Goal: Task Accomplishment & Management: Manage account settings

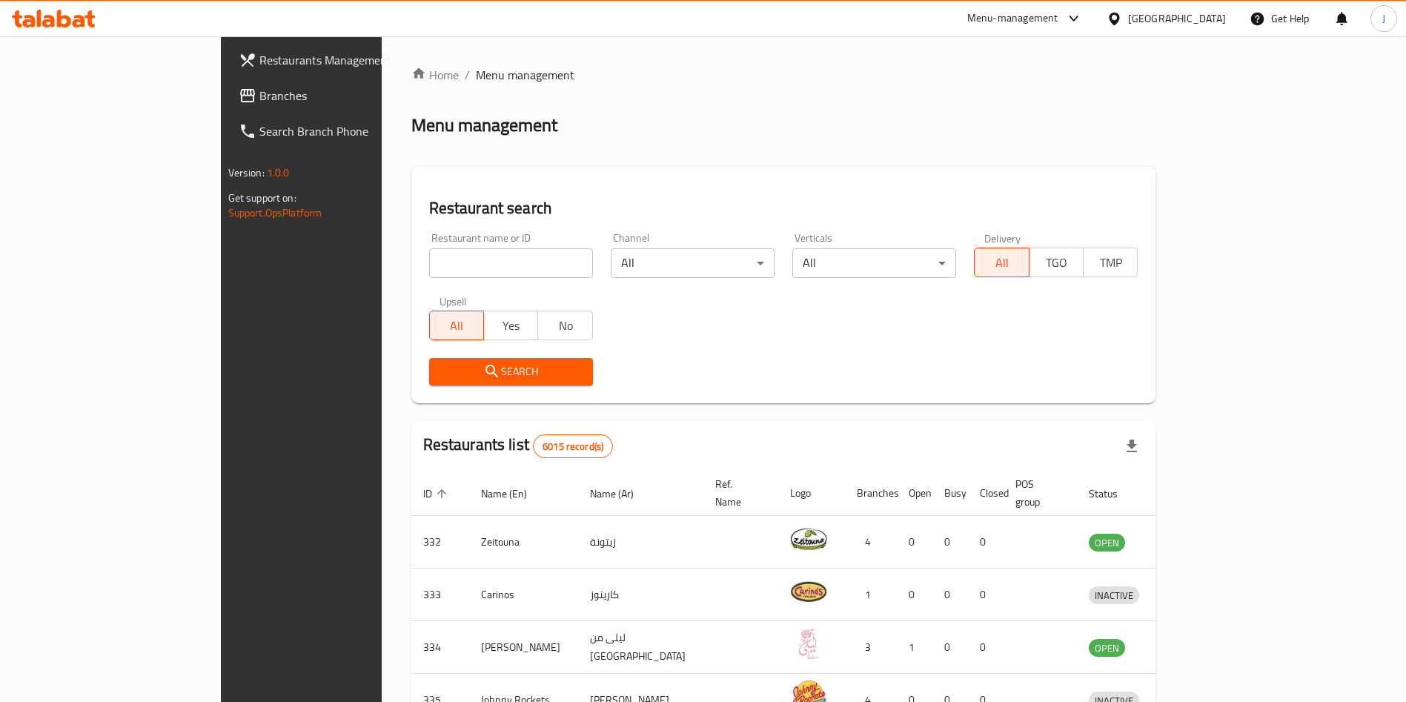
click at [453, 267] on input "search" at bounding box center [511, 263] width 164 height 30
type input "qaswa"
click button "Search" at bounding box center [511, 371] width 164 height 27
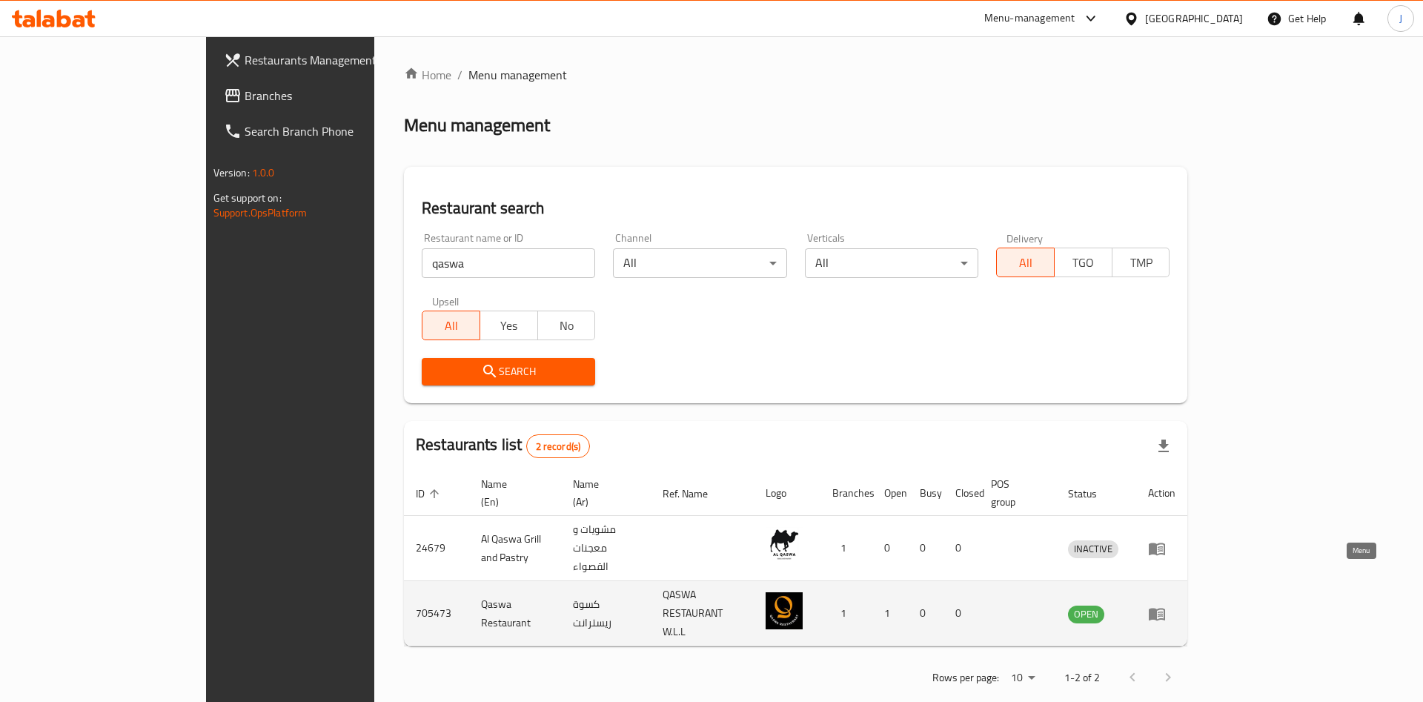
click at [1165, 608] on icon "enhanced table" at bounding box center [1157, 614] width 16 height 13
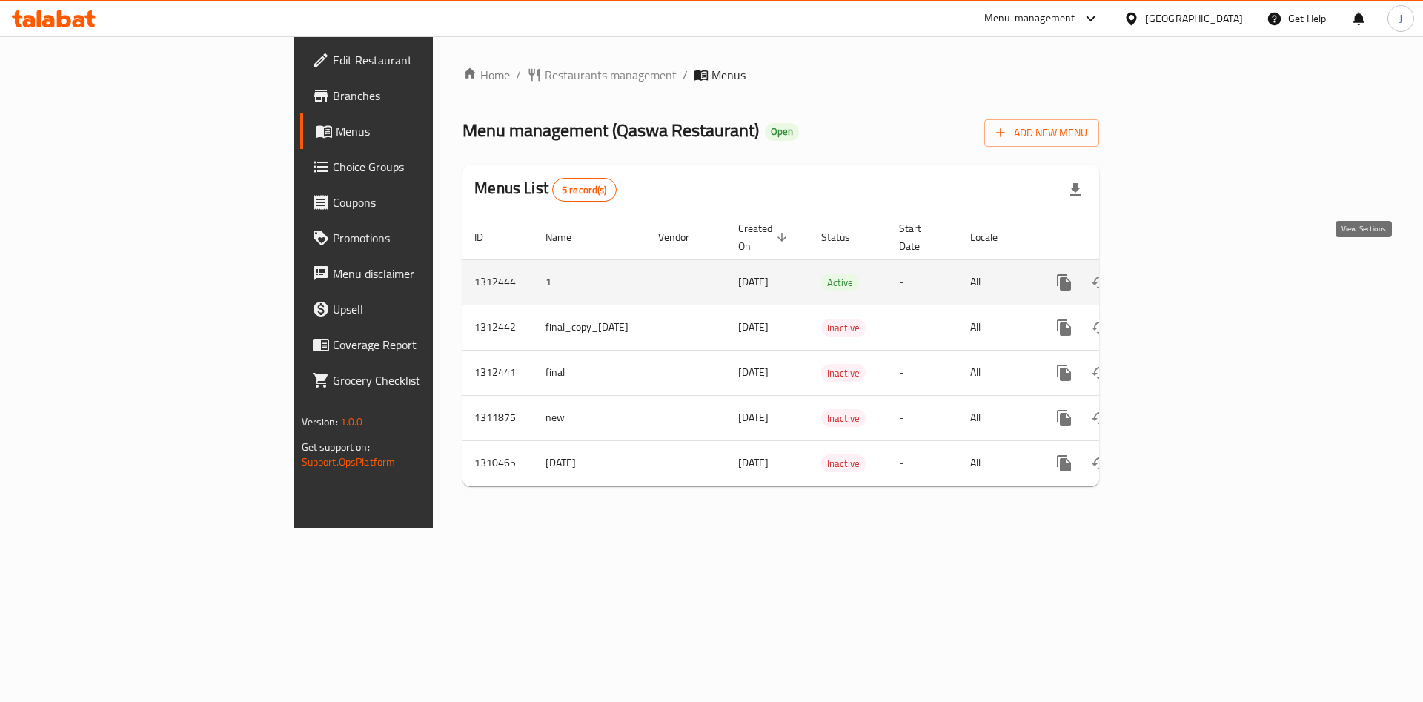
click at [1189, 267] on link "enhanced table" at bounding box center [1171, 283] width 36 height 36
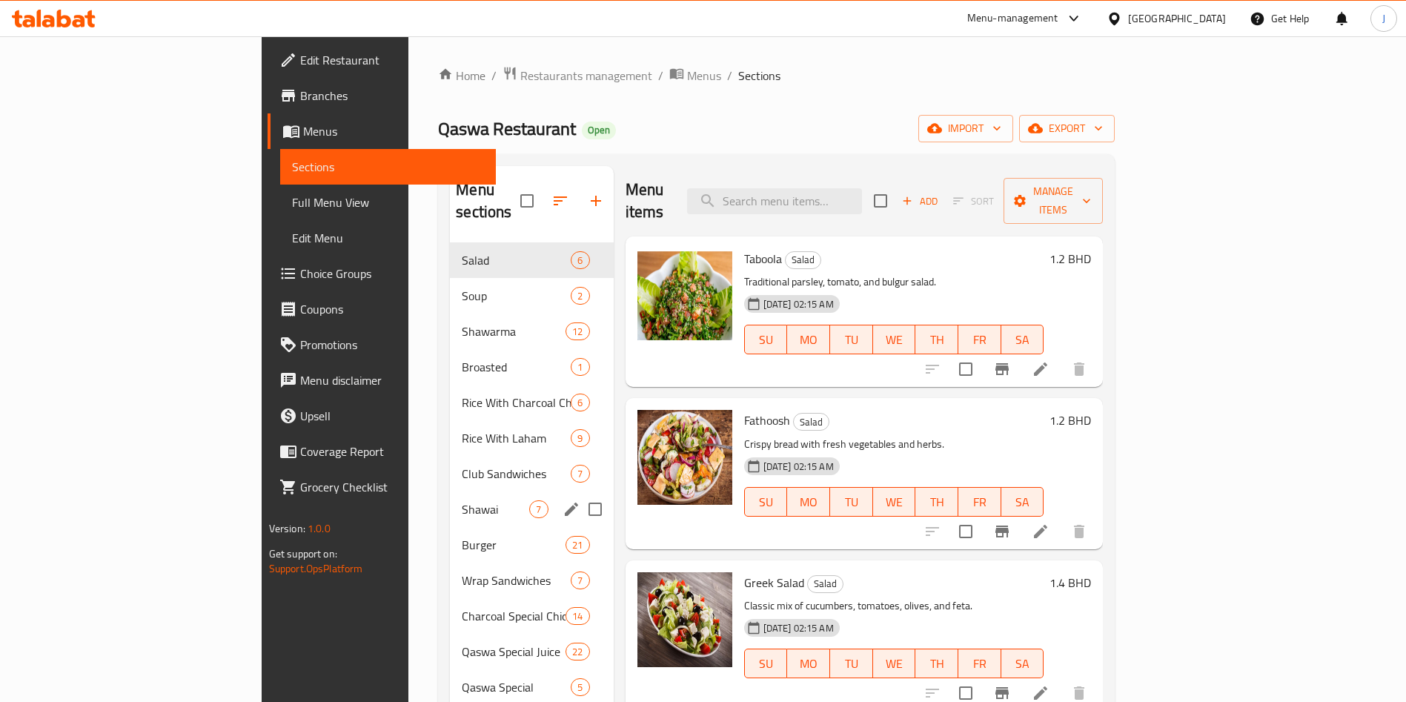
scroll to position [208, 0]
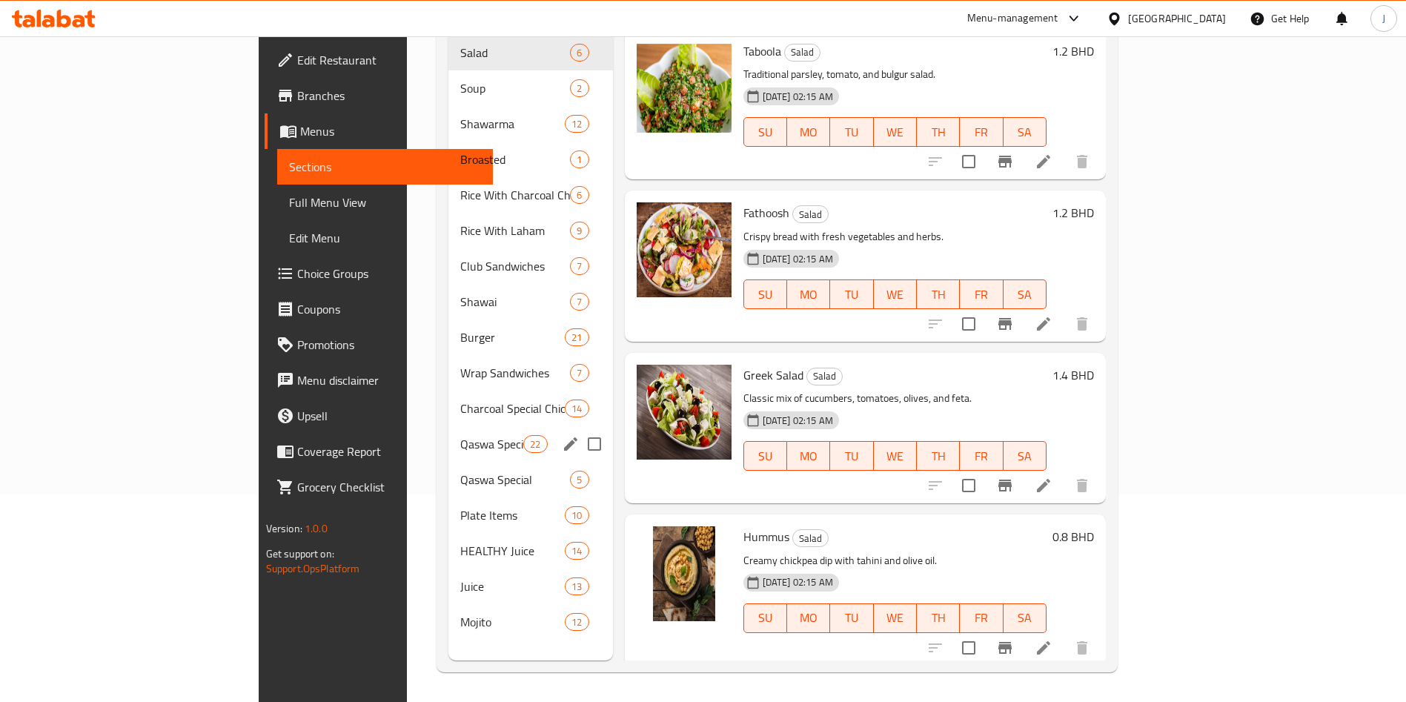
click at [448, 437] on div "Qaswa Special Juice 22" at bounding box center [530, 444] width 165 height 36
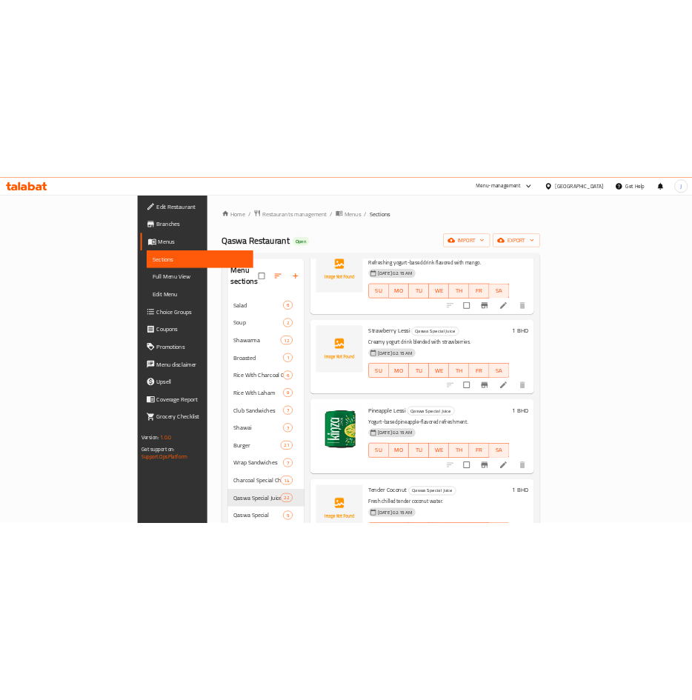
scroll to position [1263, 0]
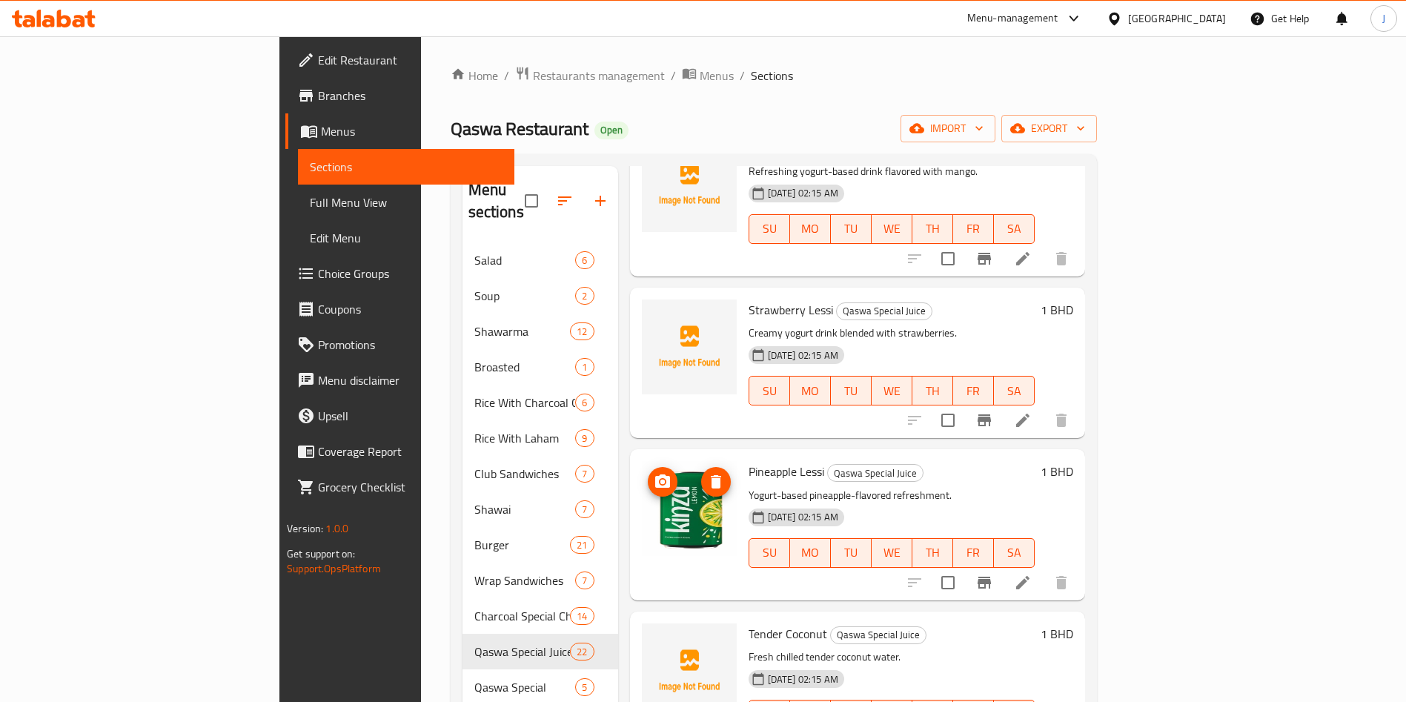
click at [711, 475] on icon "delete image" at bounding box center [716, 481] width 10 height 13
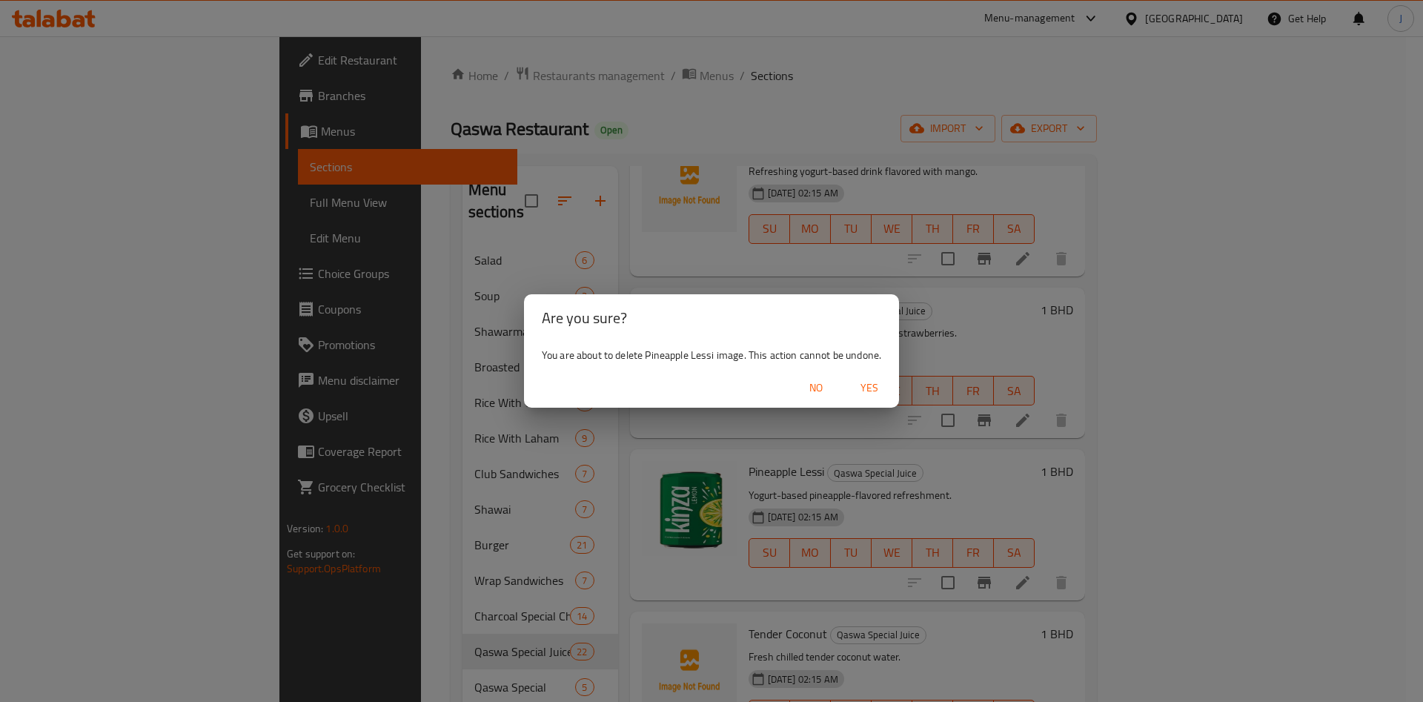
click at [863, 384] on span "Yes" at bounding box center [870, 388] width 36 height 19
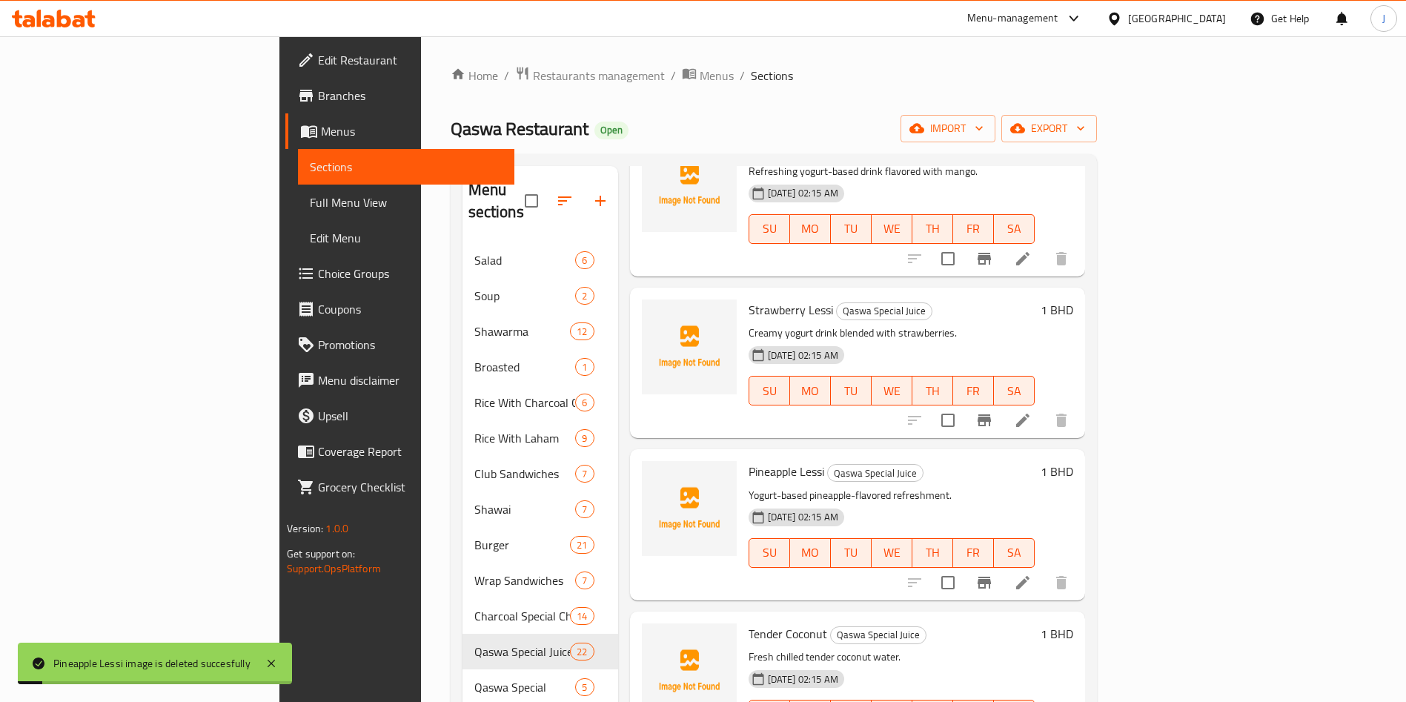
click at [310, 233] on span "Edit Menu" at bounding box center [406, 238] width 193 height 18
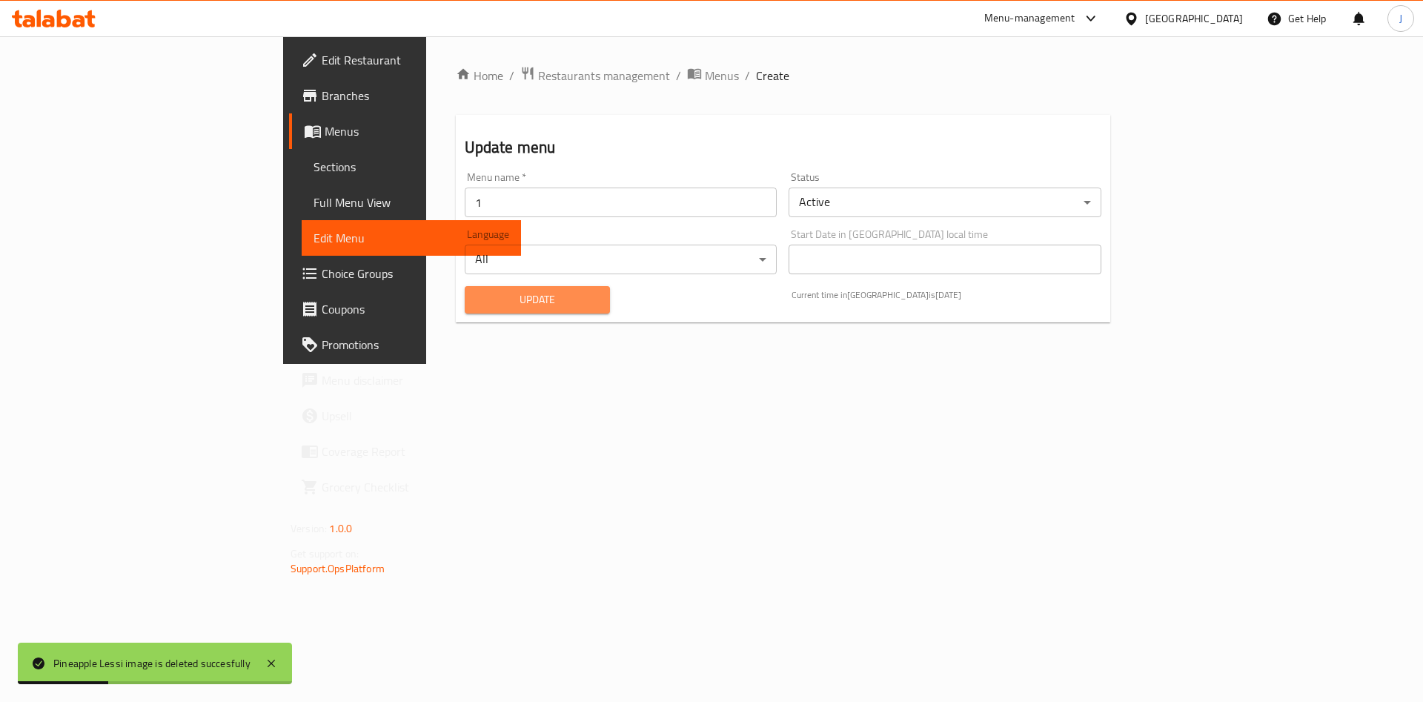
click at [477, 305] on span "Update" at bounding box center [538, 300] width 122 height 19
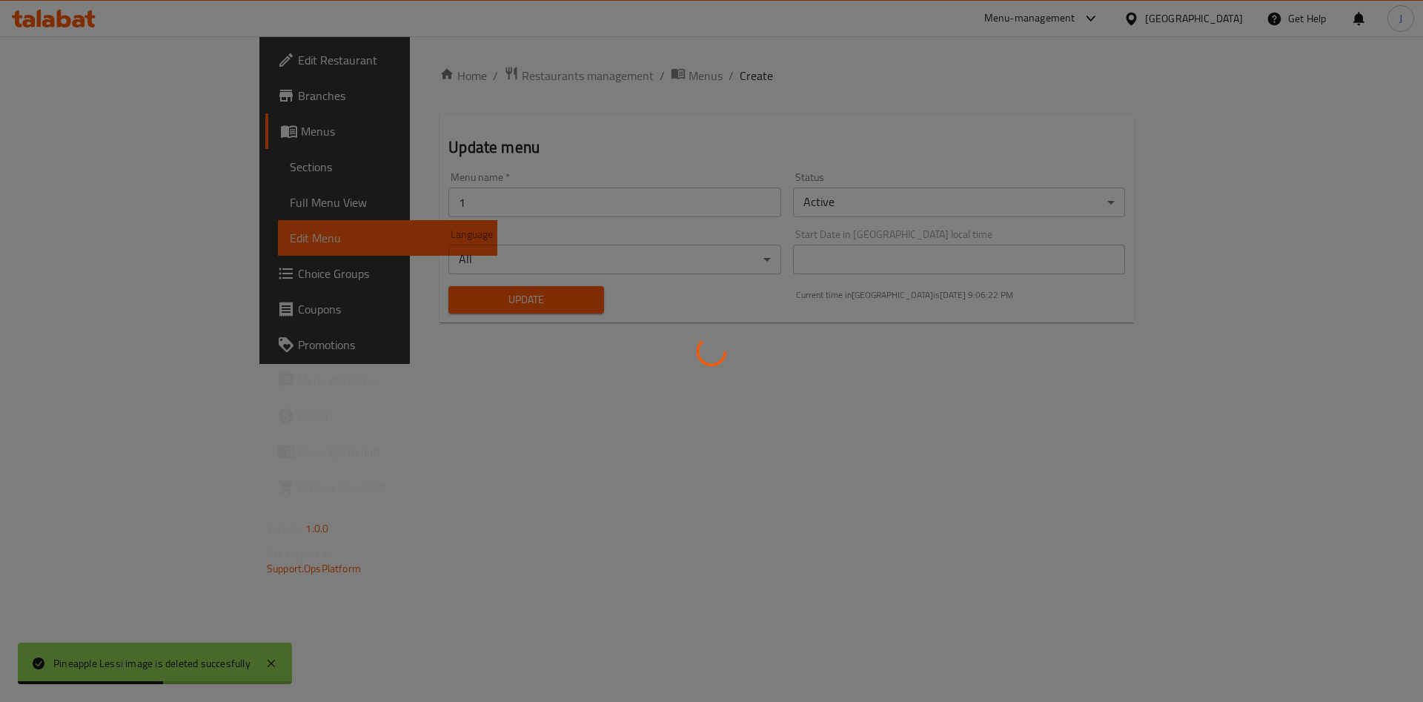
click at [410, 305] on div at bounding box center [711, 351] width 1423 height 702
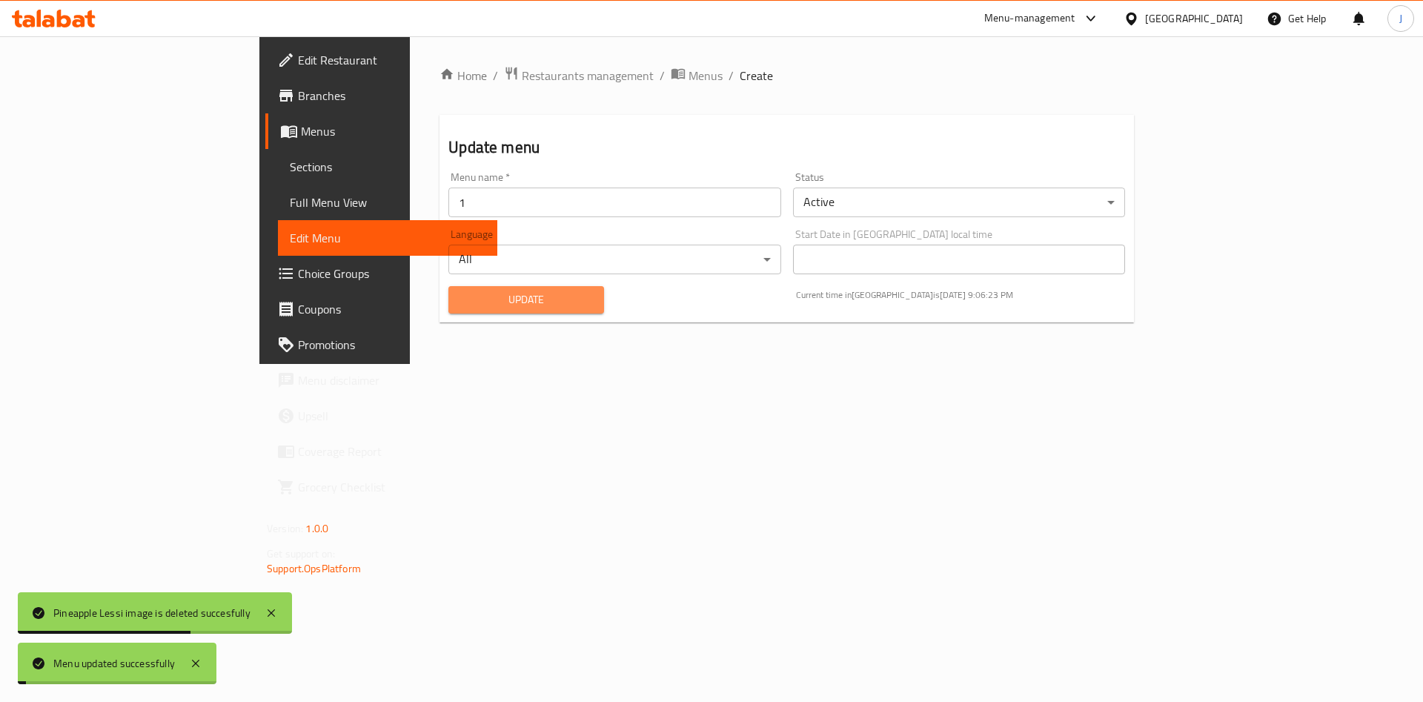
click at [460, 305] on span "Update" at bounding box center [526, 300] width 132 height 19
click at [410, 305] on div at bounding box center [711, 351] width 1423 height 702
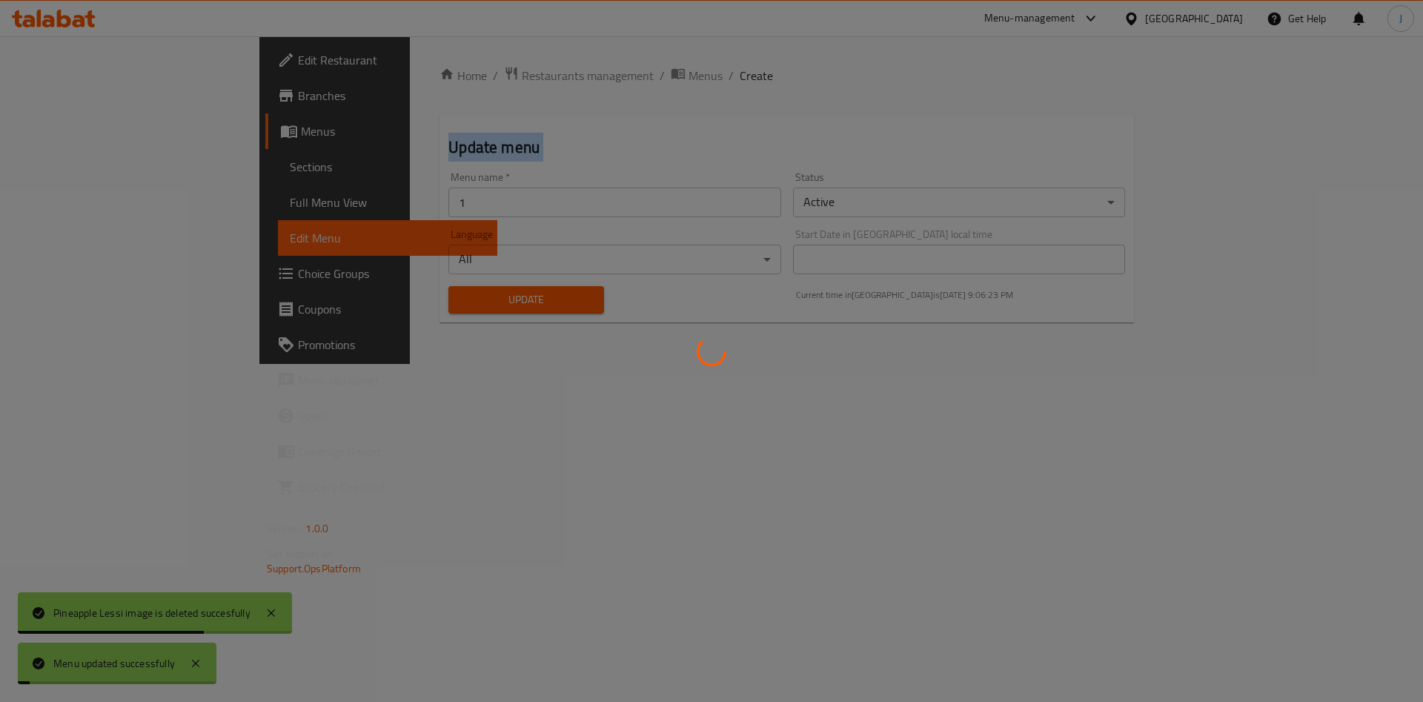
click at [410, 305] on div at bounding box center [711, 351] width 1423 height 702
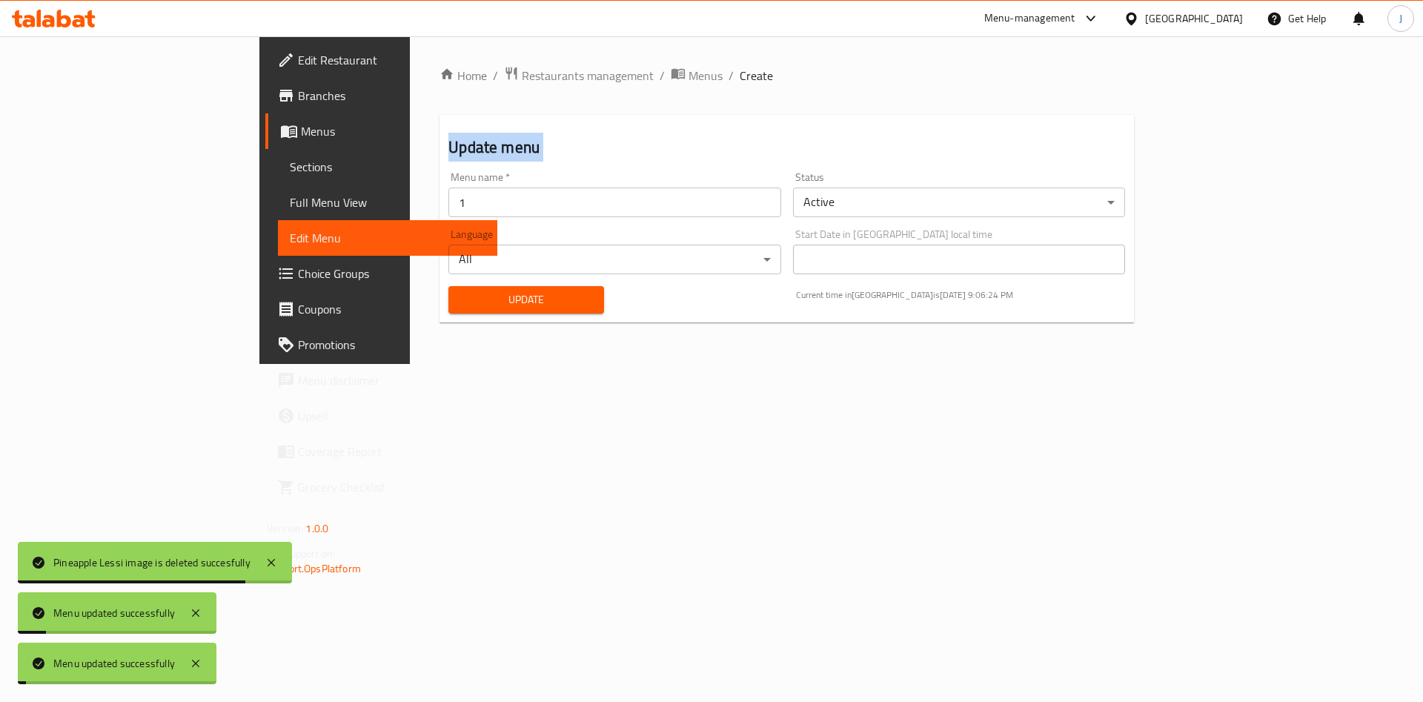
click at [460, 305] on span "Update" at bounding box center [526, 300] width 132 height 19
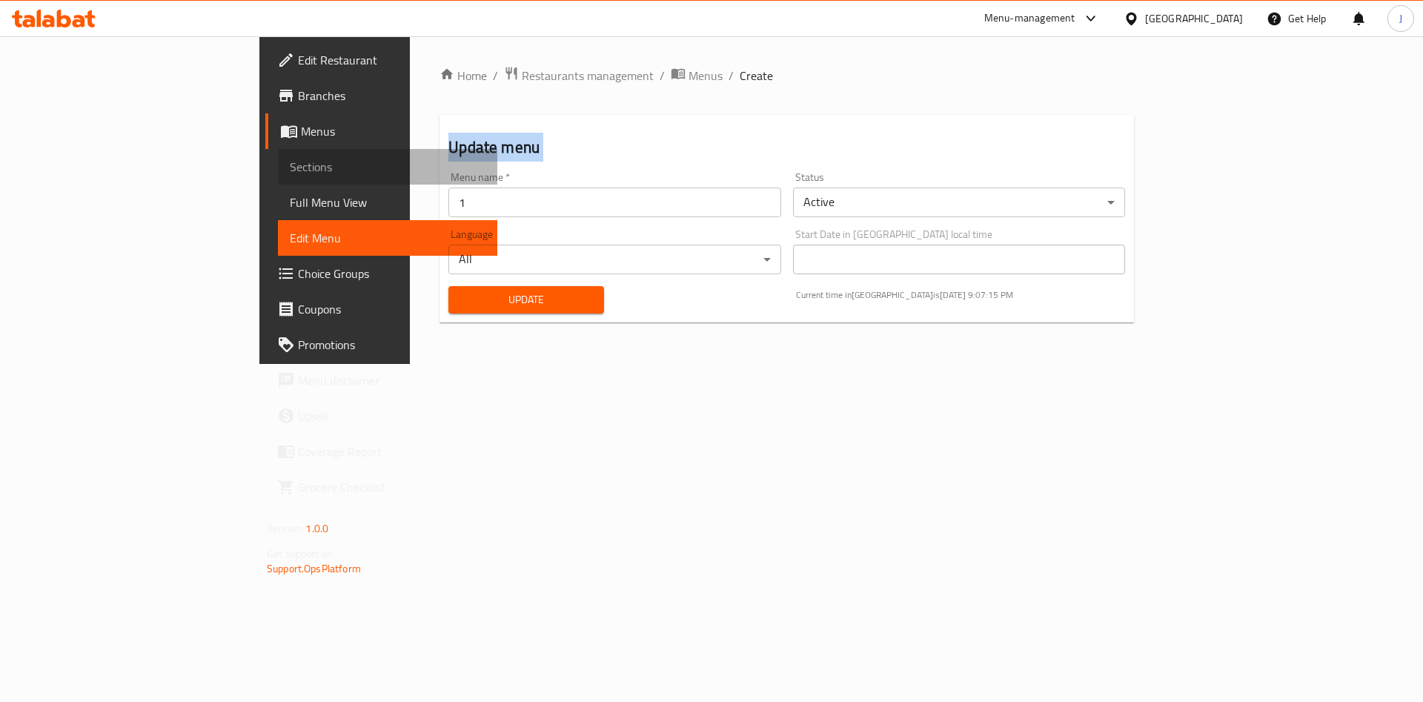
click at [290, 162] on span "Sections" at bounding box center [388, 167] width 196 height 18
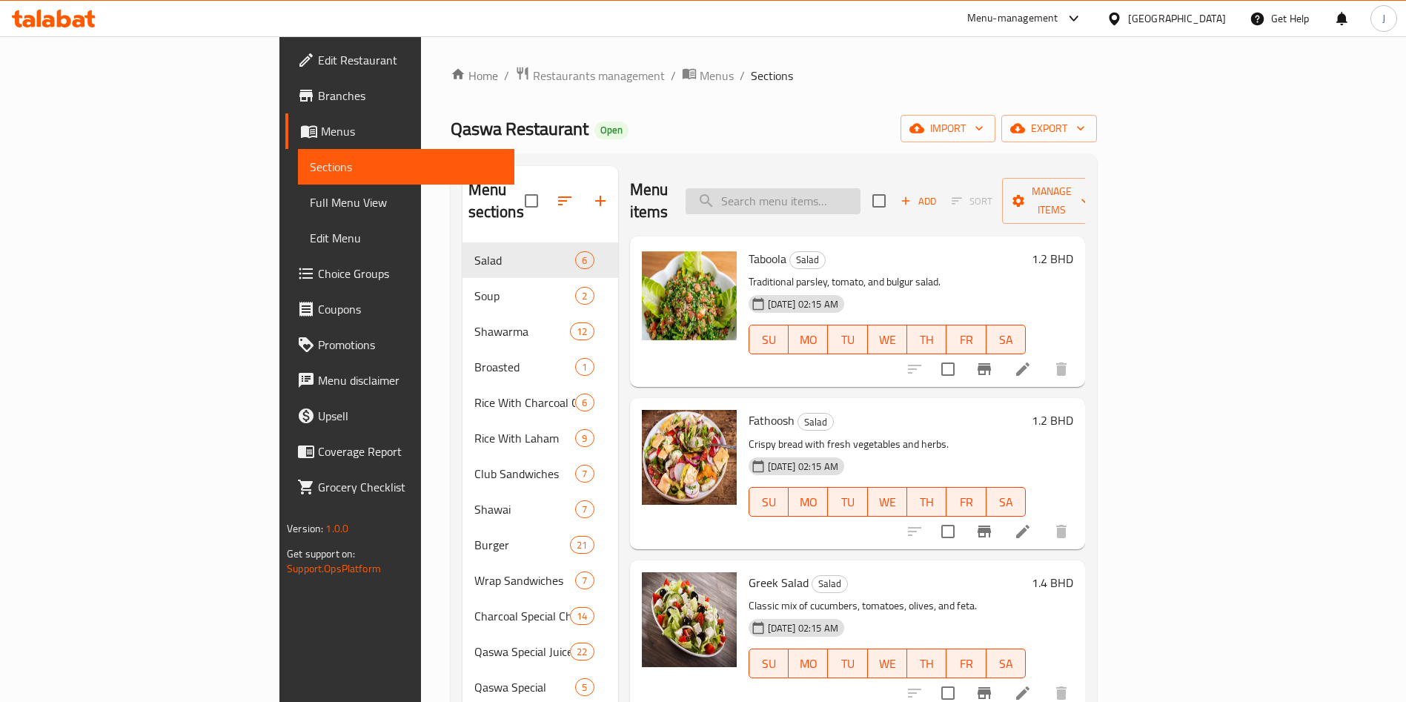
click at [858, 188] on input "search" at bounding box center [773, 201] width 175 height 26
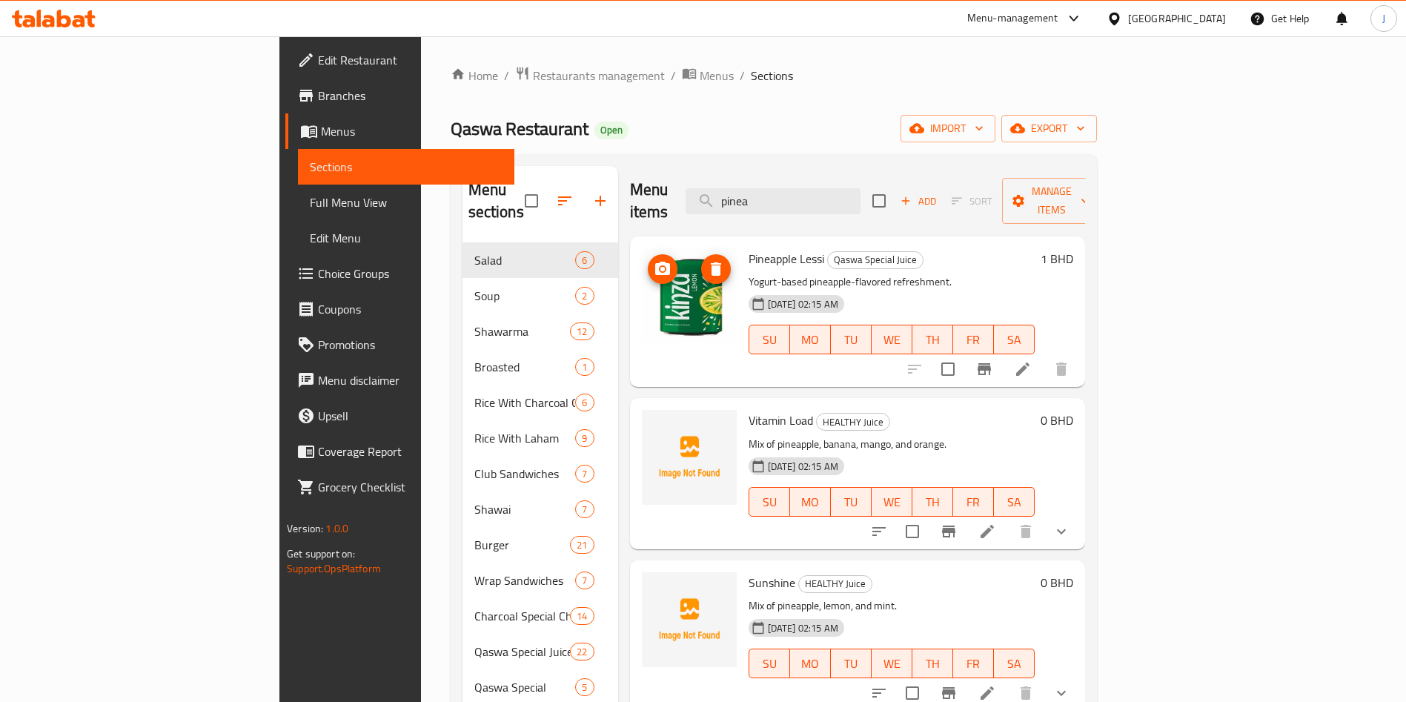
type input "pinea"
click at [711, 262] on icon "delete image" at bounding box center [716, 268] width 10 height 13
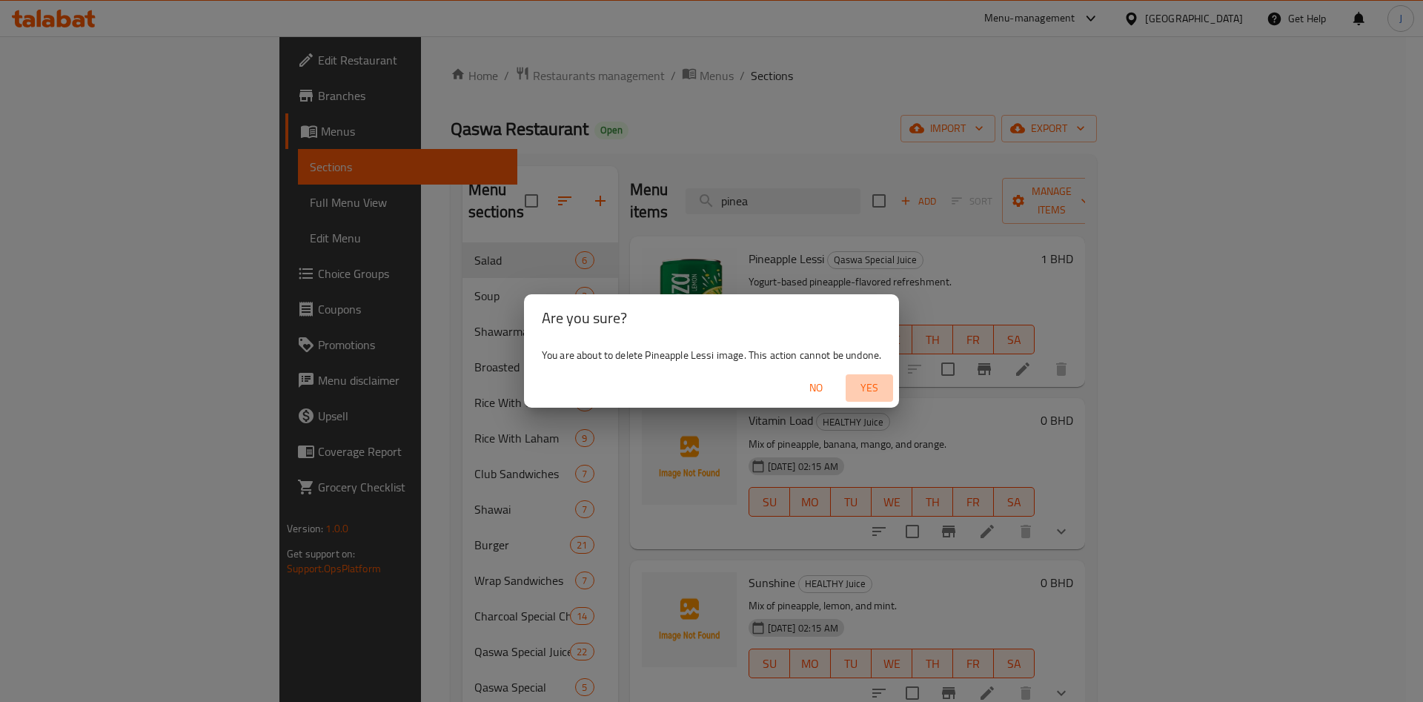
click at [872, 379] on span "Yes" at bounding box center [870, 388] width 36 height 19
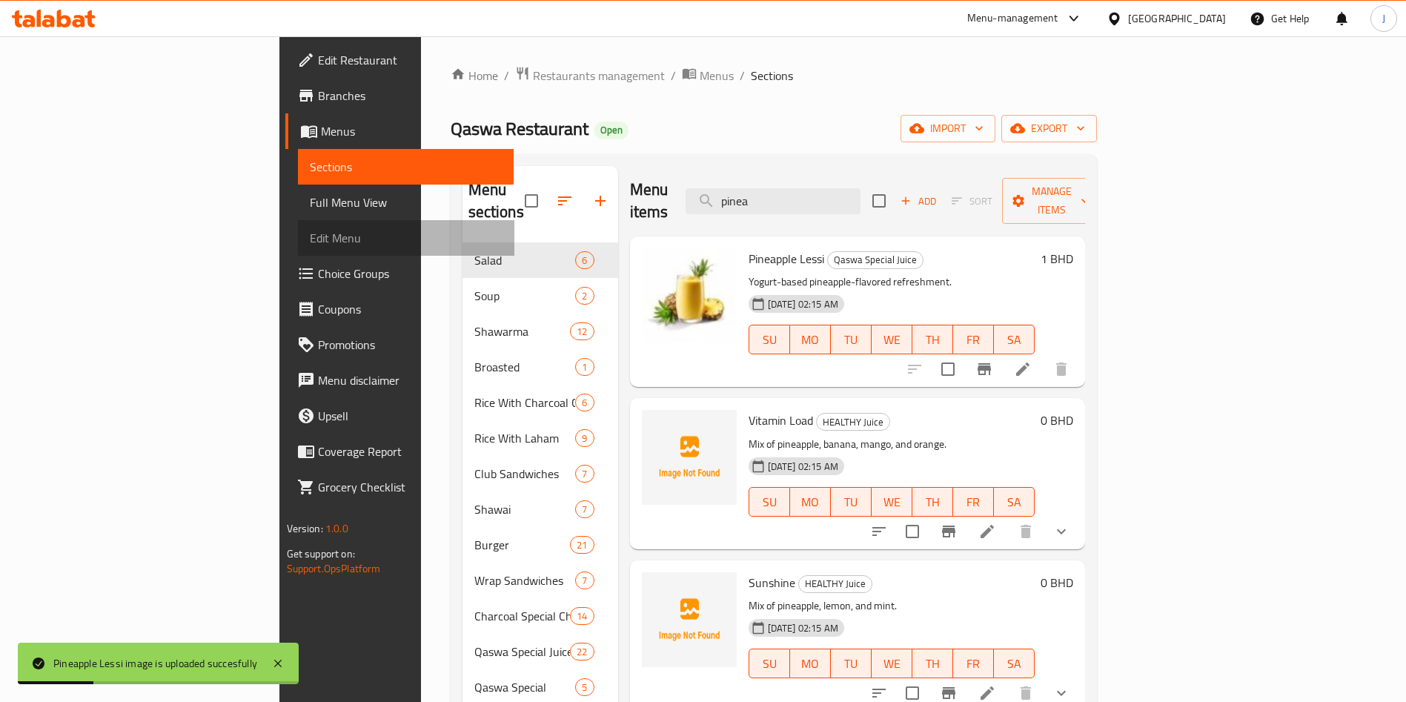
click at [310, 238] on span "Edit Menu" at bounding box center [406, 238] width 193 height 18
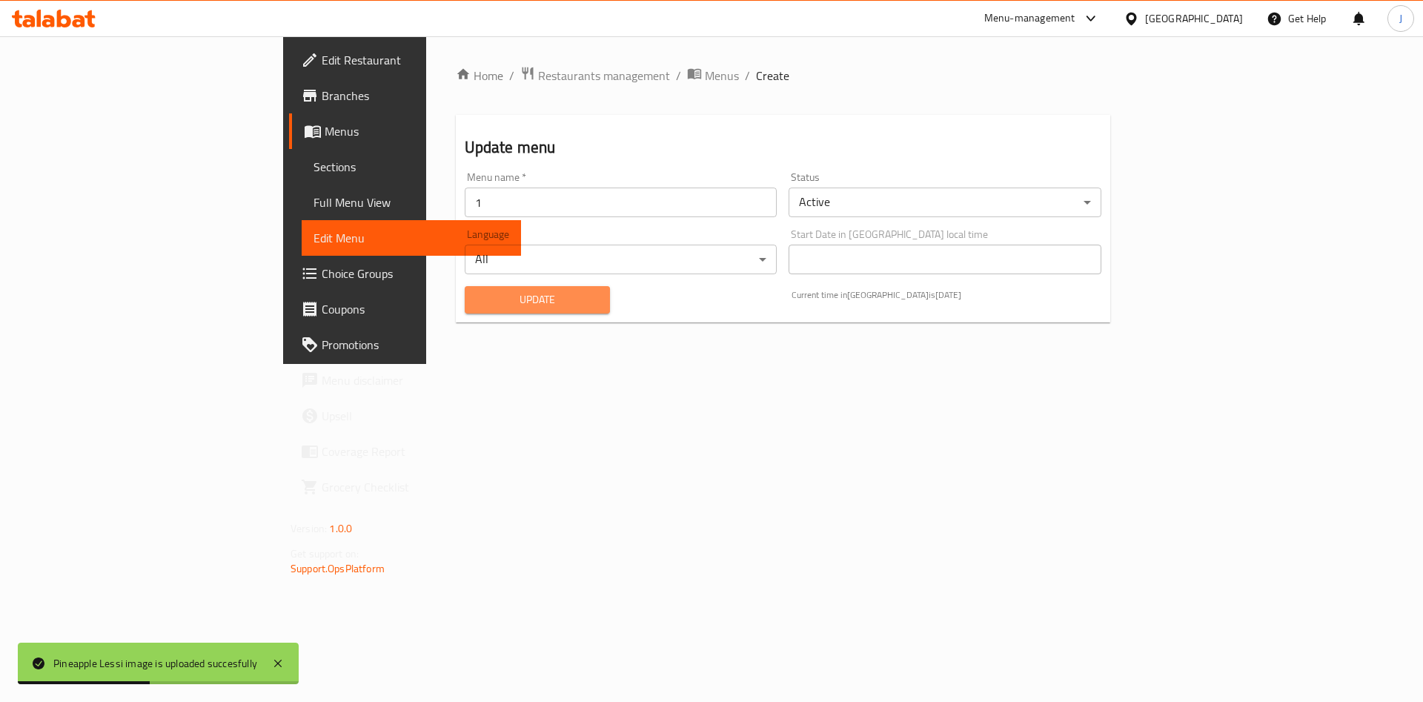
click at [465, 286] on button "Update" at bounding box center [538, 299] width 146 height 27
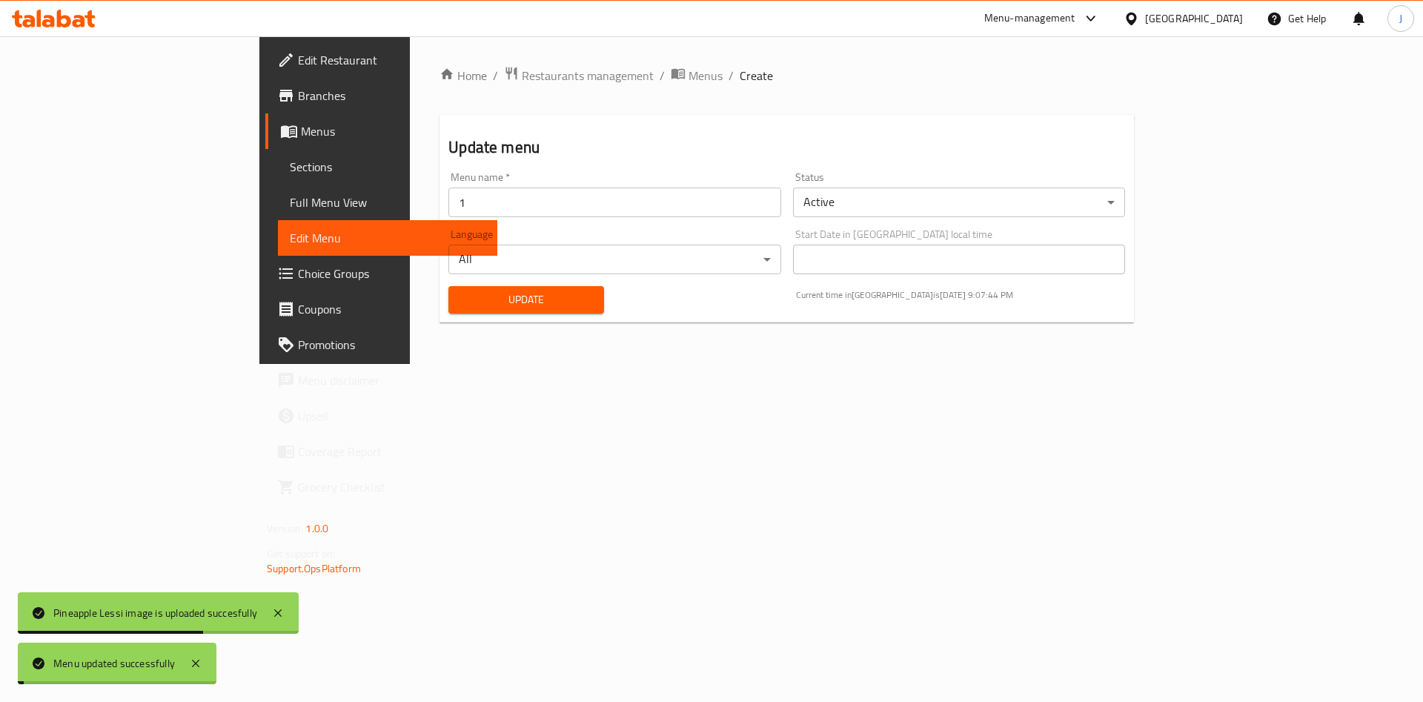
click at [448, 286] on button "Update" at bounding box center [526, 299] width 156 height 27
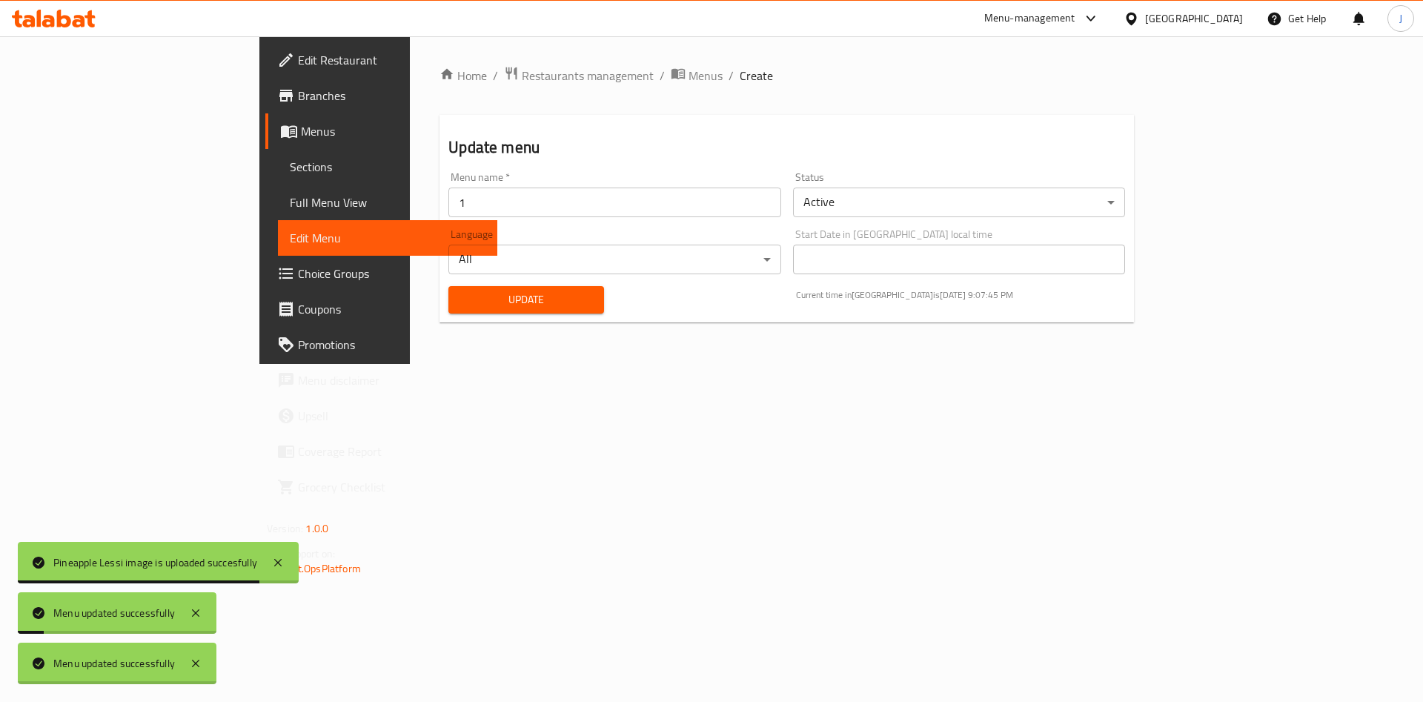
click at [379, 286] on div at bounding box center [711, 351] width 1423 height 702
click at [448, 286] on button "Update" at bounding box center [526, 299] width 156 height 27
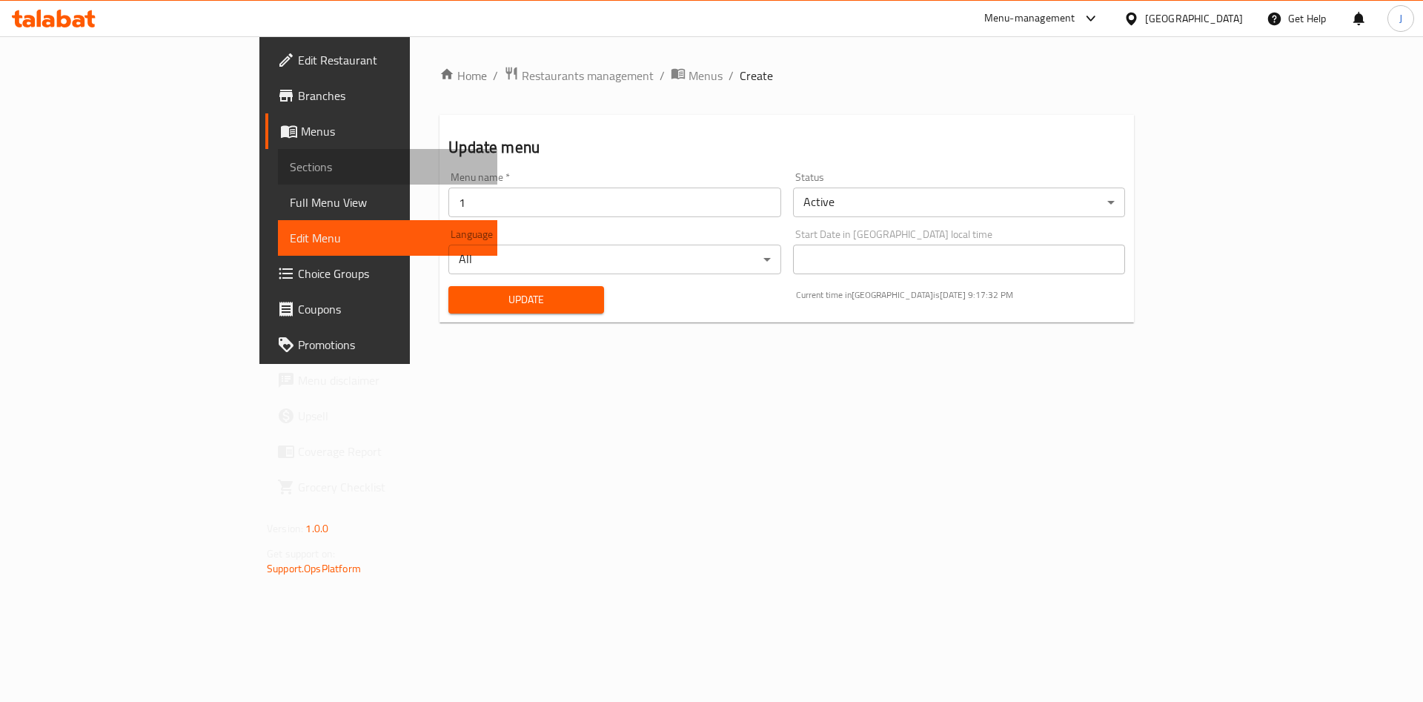
click at [290, 168] on span "Sections" at bounding box center [388, 167] width 196 height 18
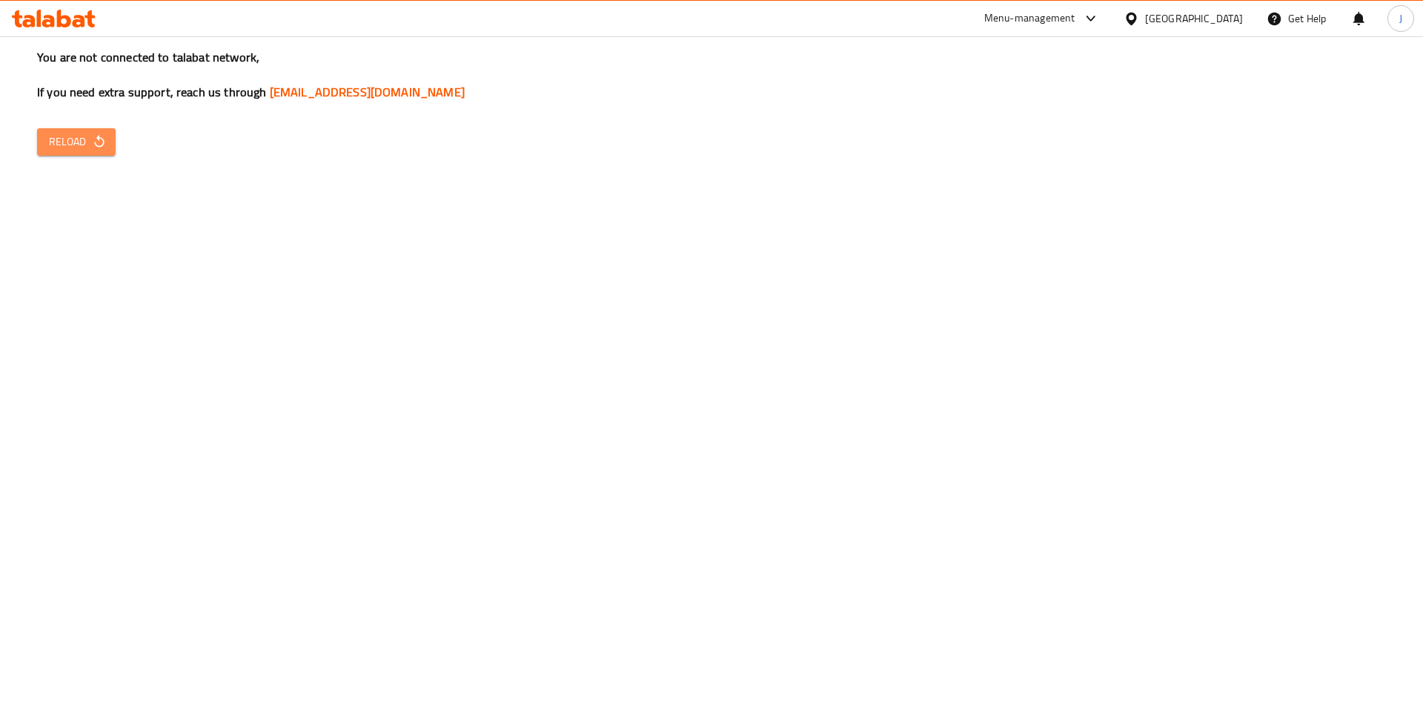
click at [58, 139] on span "Reload" at bounding box center [76, 142] width 55 height 19
click at [81, 147] on span "Reload" at bounding box center [76, 142] width 55 height 19
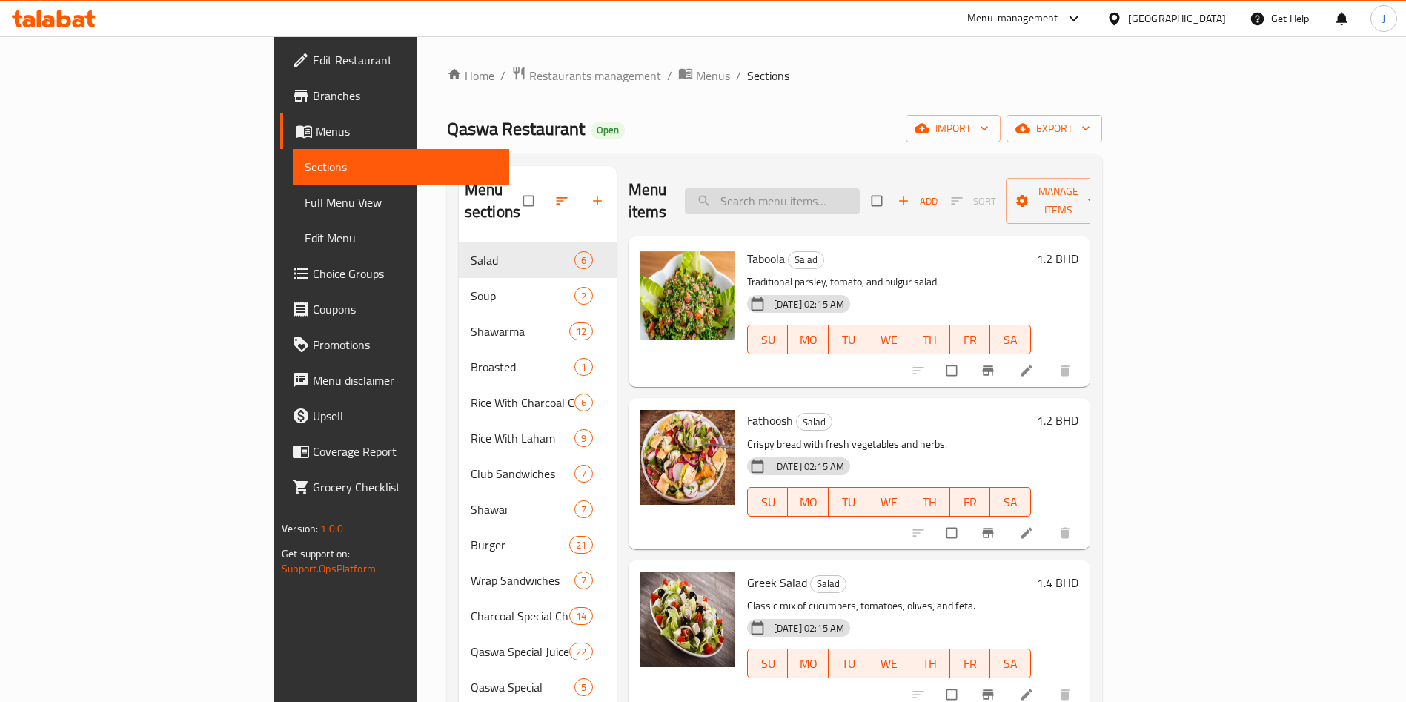
click at [860, 188] on input "search" at bounding box center [772, 201] width 175 height 26
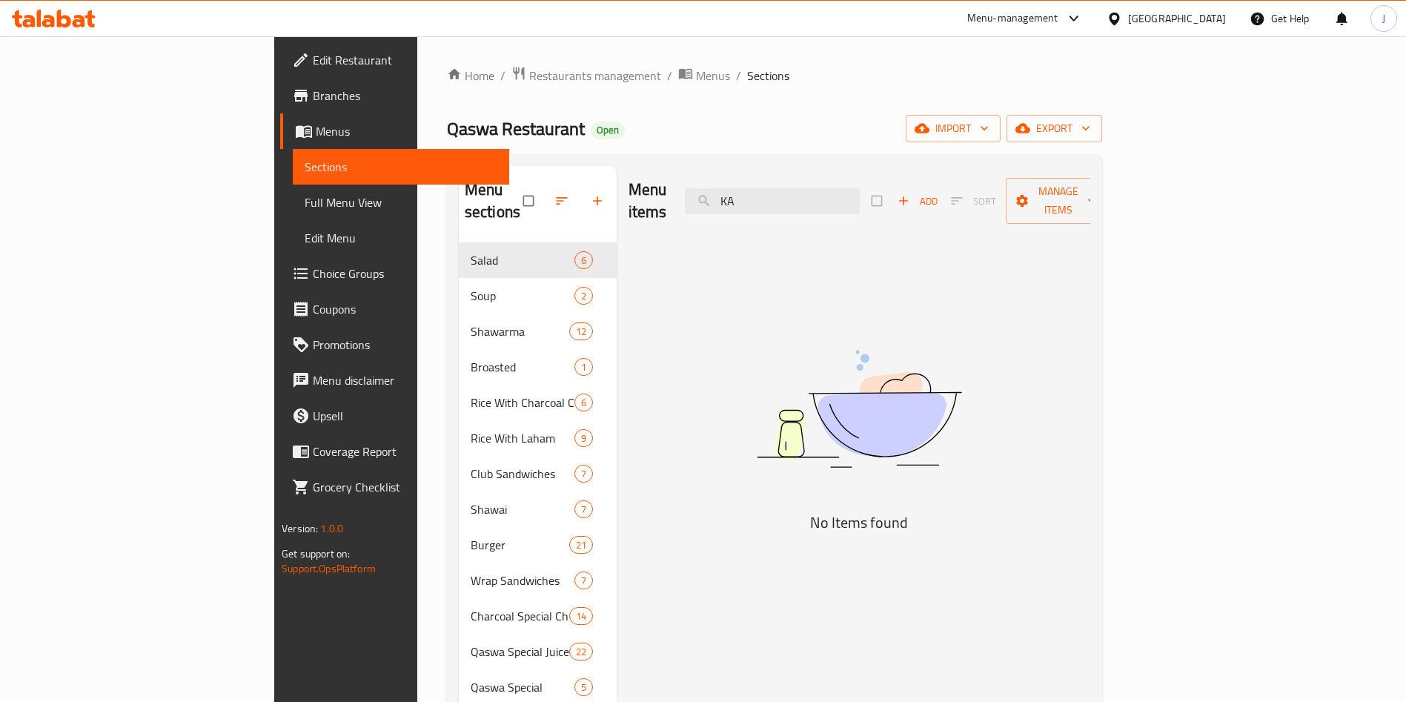
type input "KA"
click at [313, 57] on span "Edit Restaurant" at bounding box center [405, 60] width 185 height 18
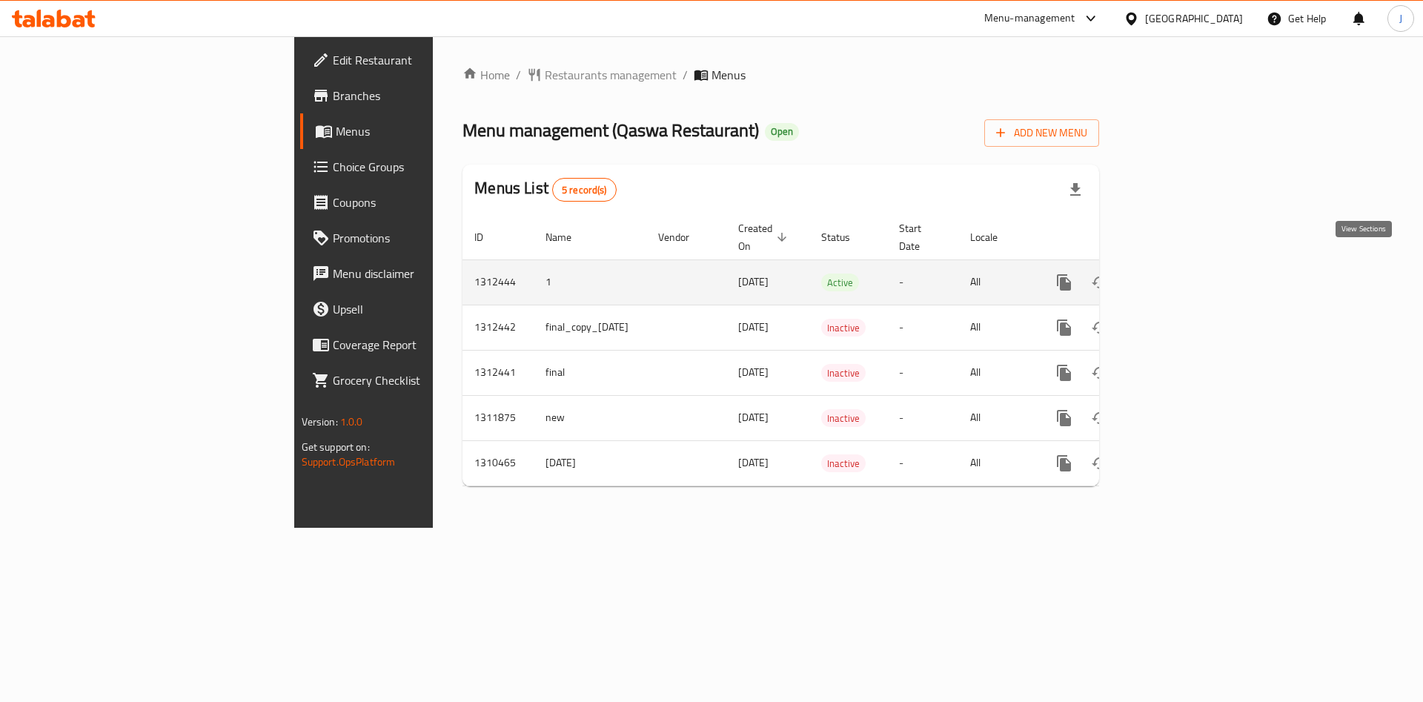
click at [1180, 274] on icon "enhanced table" at bounding box center [1171, 283] width 18 height 18
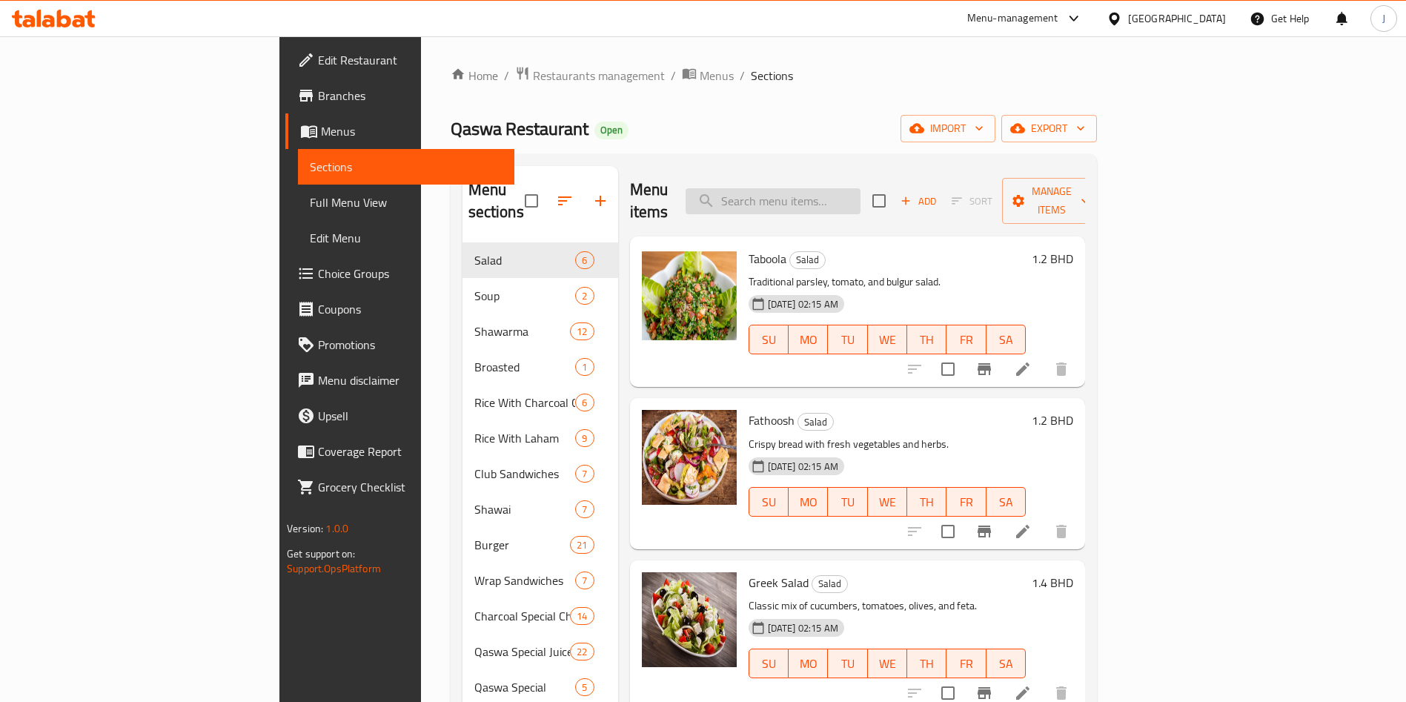
click at [835, 200] on input "search" at bounding box center [773, 201] width 175 height 26
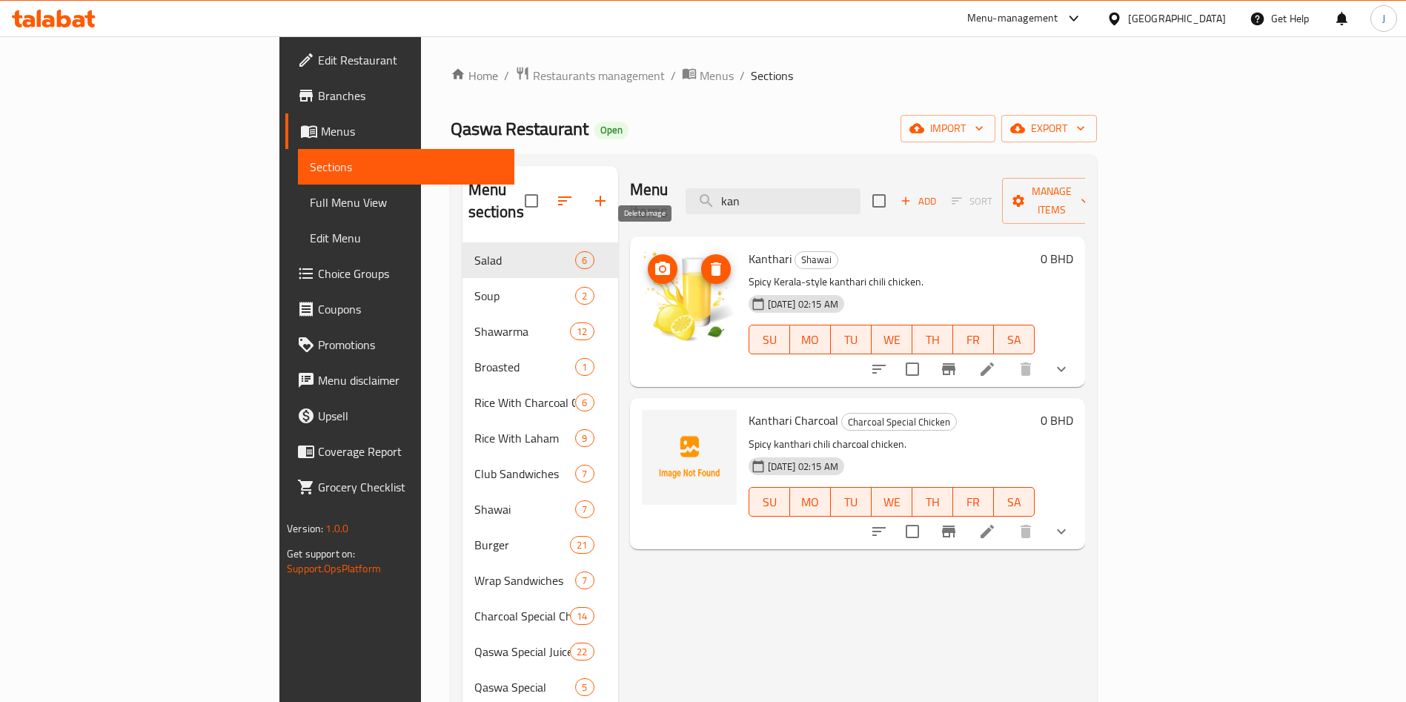
type input "kan"
click at [707, 260] on icon "delete image" at bounding box center [716, 269] width 18 height 18
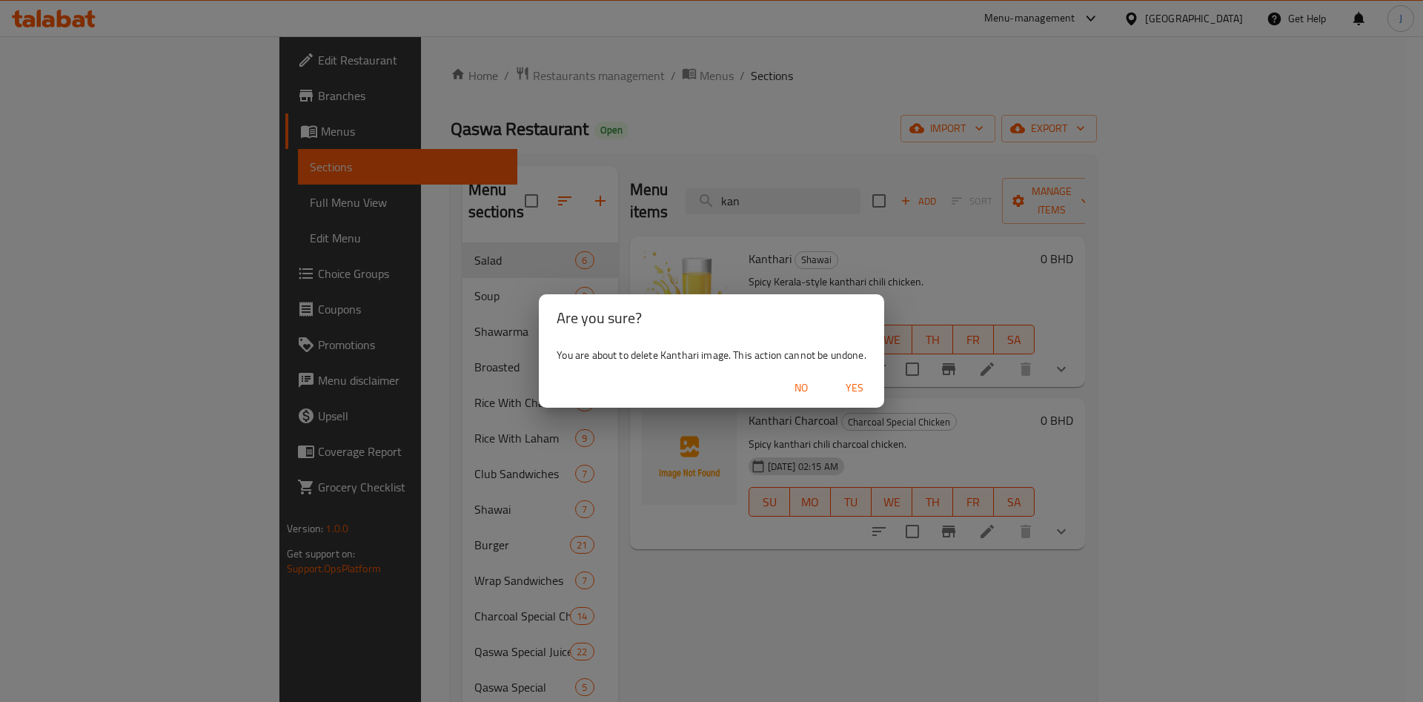
click at [857, 384] on span "Yes" at bounding box center [855, 388] width 36 height 19
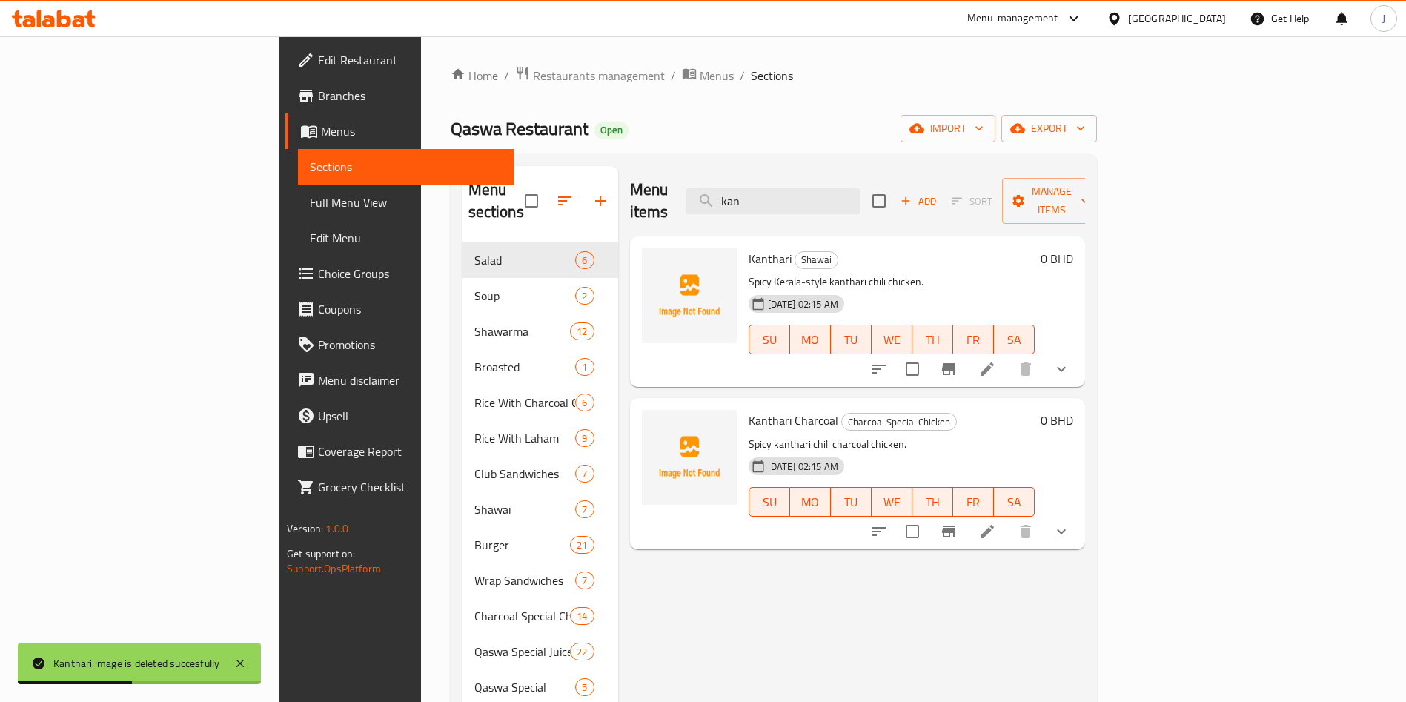
click at [310, 232] on span "Edit Menu" at bounding box center [406, 238] width 193 height 18
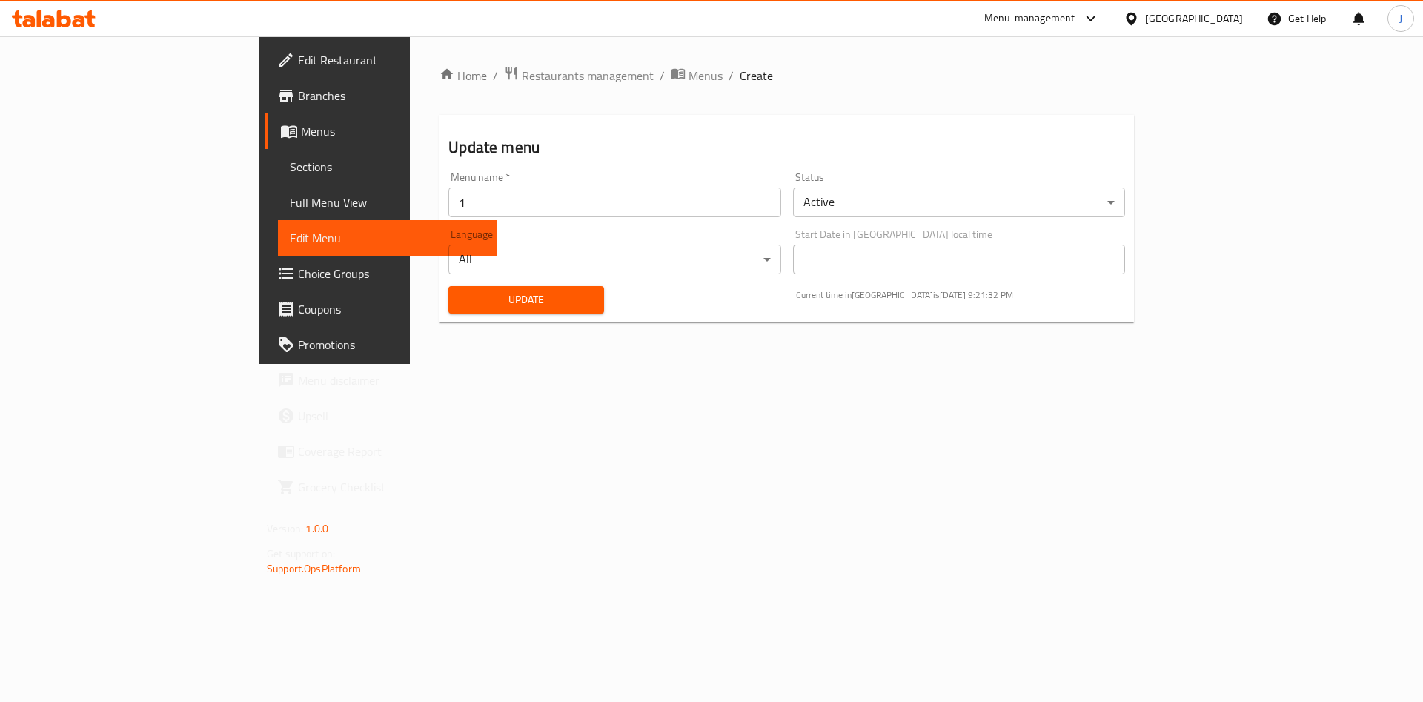
click at [460, 293] on span "Update" at bounding box center [526, 300] width 132 height 19
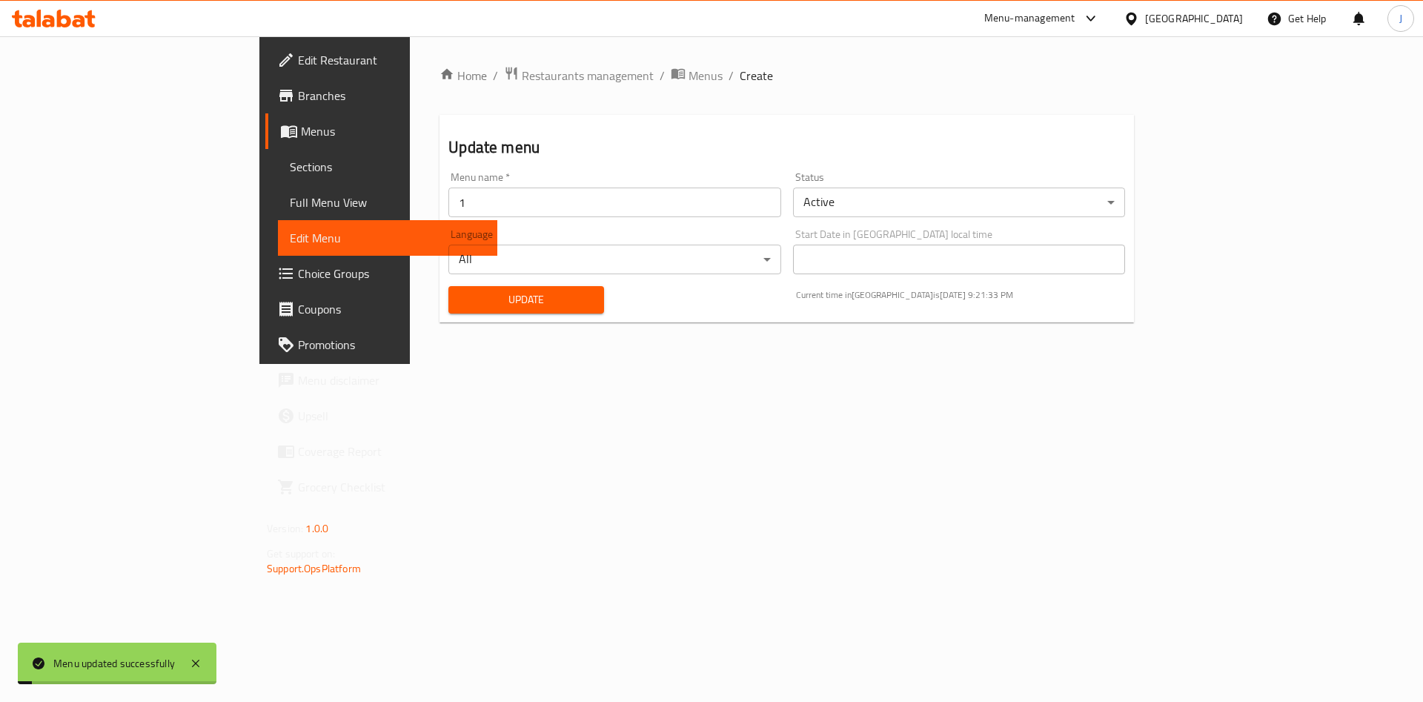
click at [460, 293] on span "Update" at bounding box center [526, 300] width 132 height 19
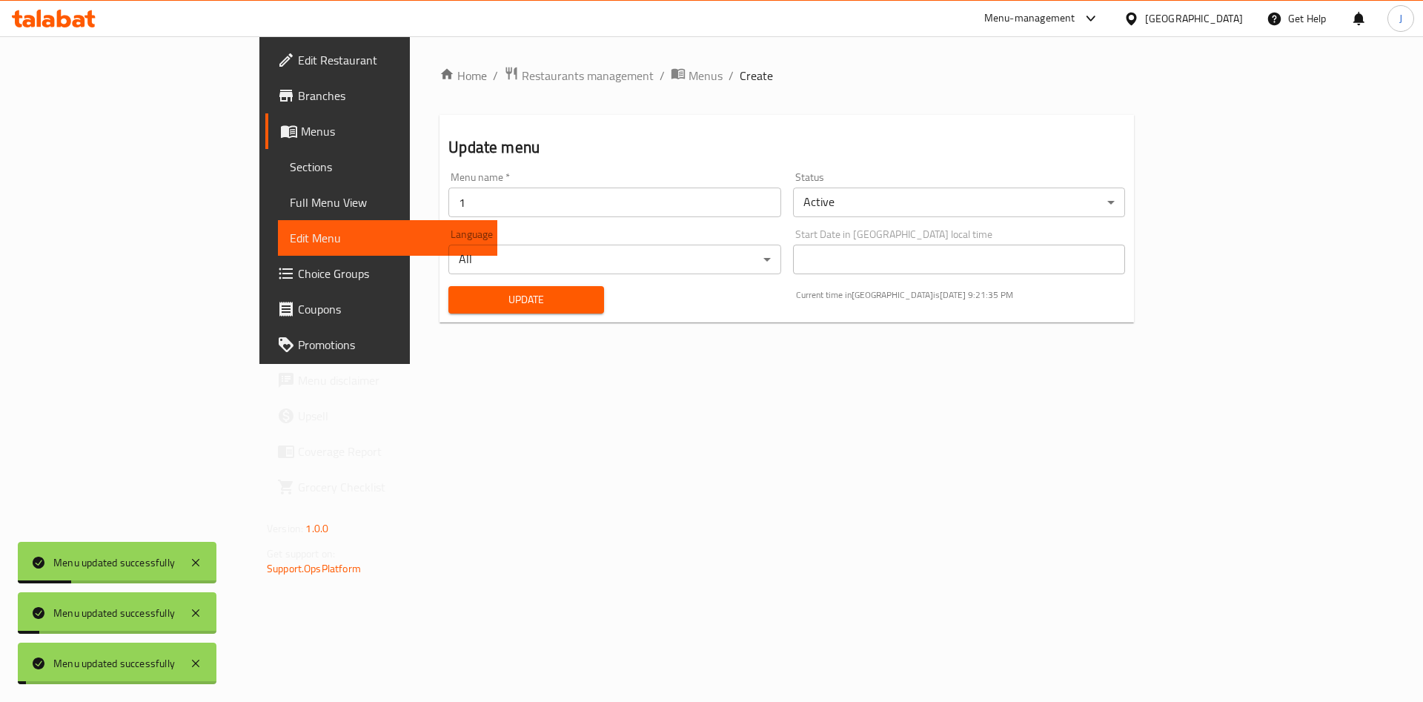
click at [278, 153] on link "Sections" at bounding box center [387, 167] width 219 height 36
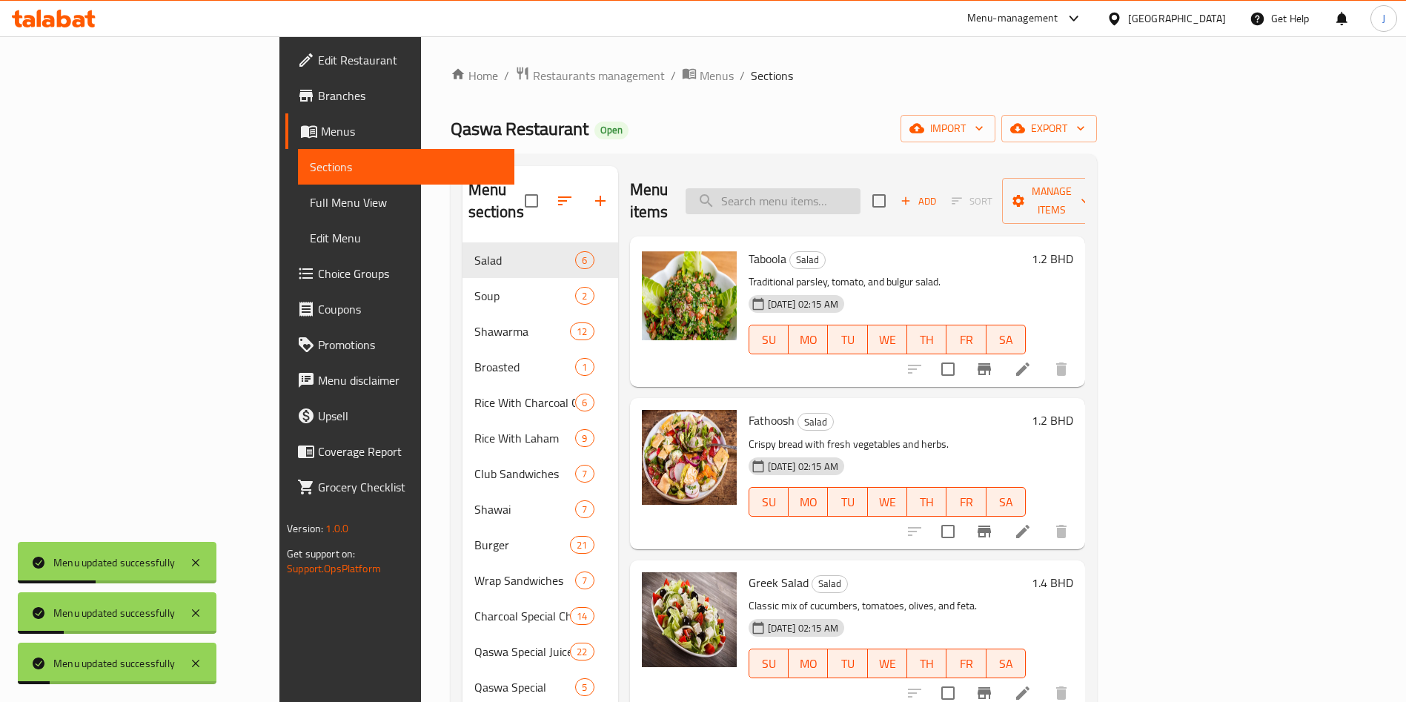
click at [859, 194] on input "search" at bounding box center [773, 201] width 175 height 26
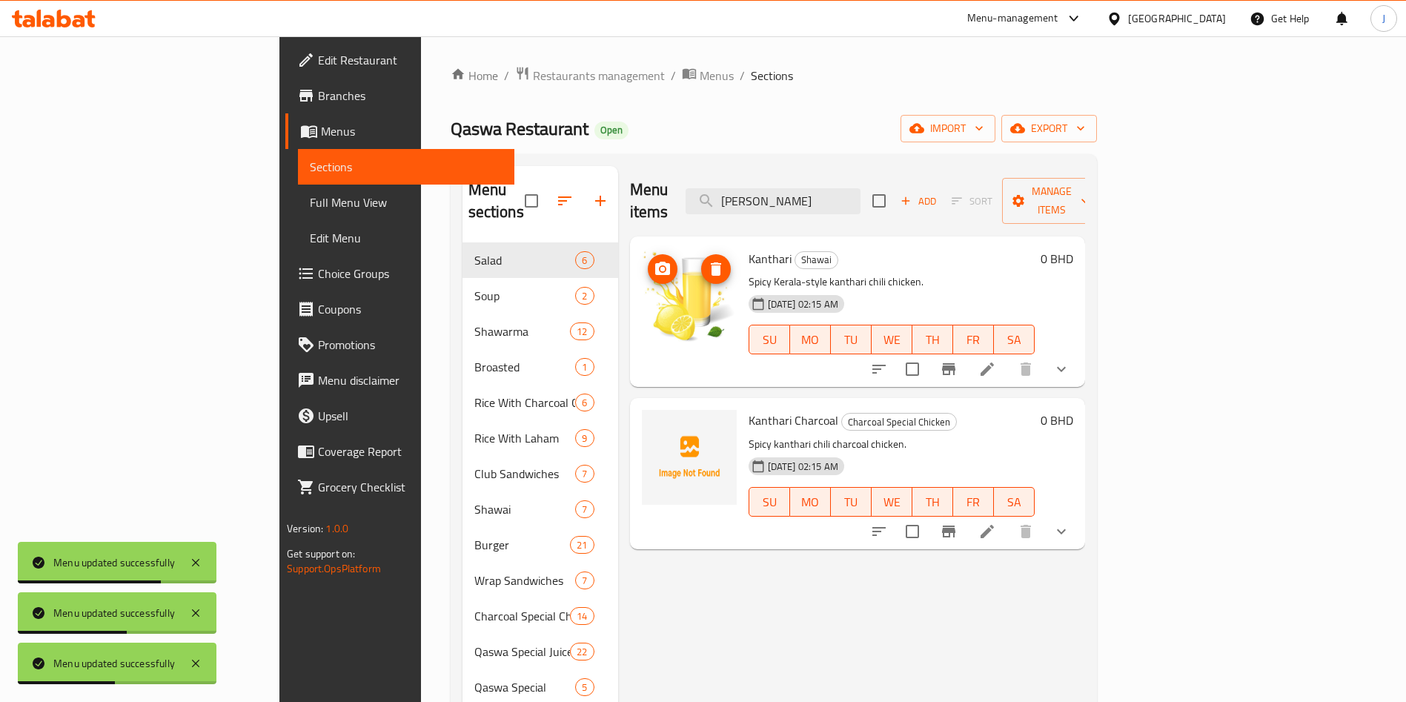
type input "kanth"
click at [711, 262] on icon "delete image" at bounding box center [716, 268] width 10 height 13
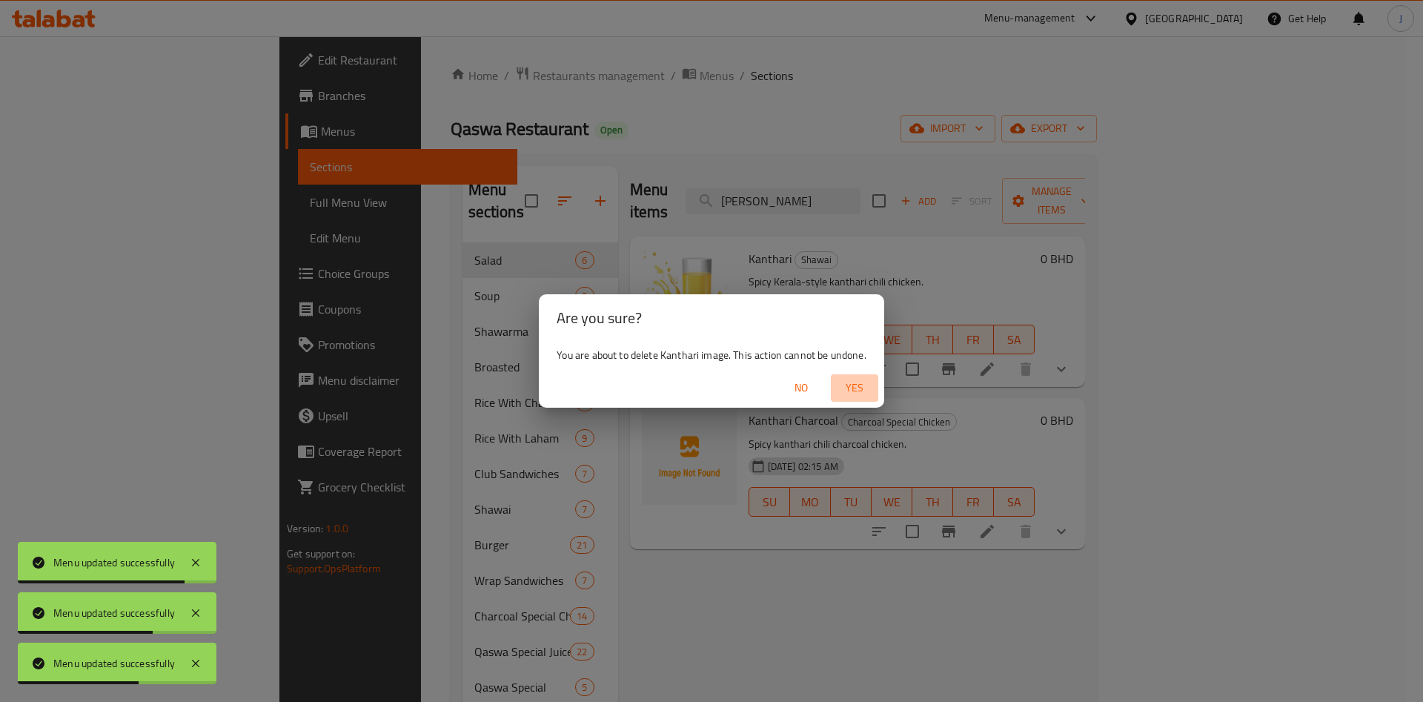
click at [842, 389] on span "Yes" at bounding box center [855, 388] width 36 height 19
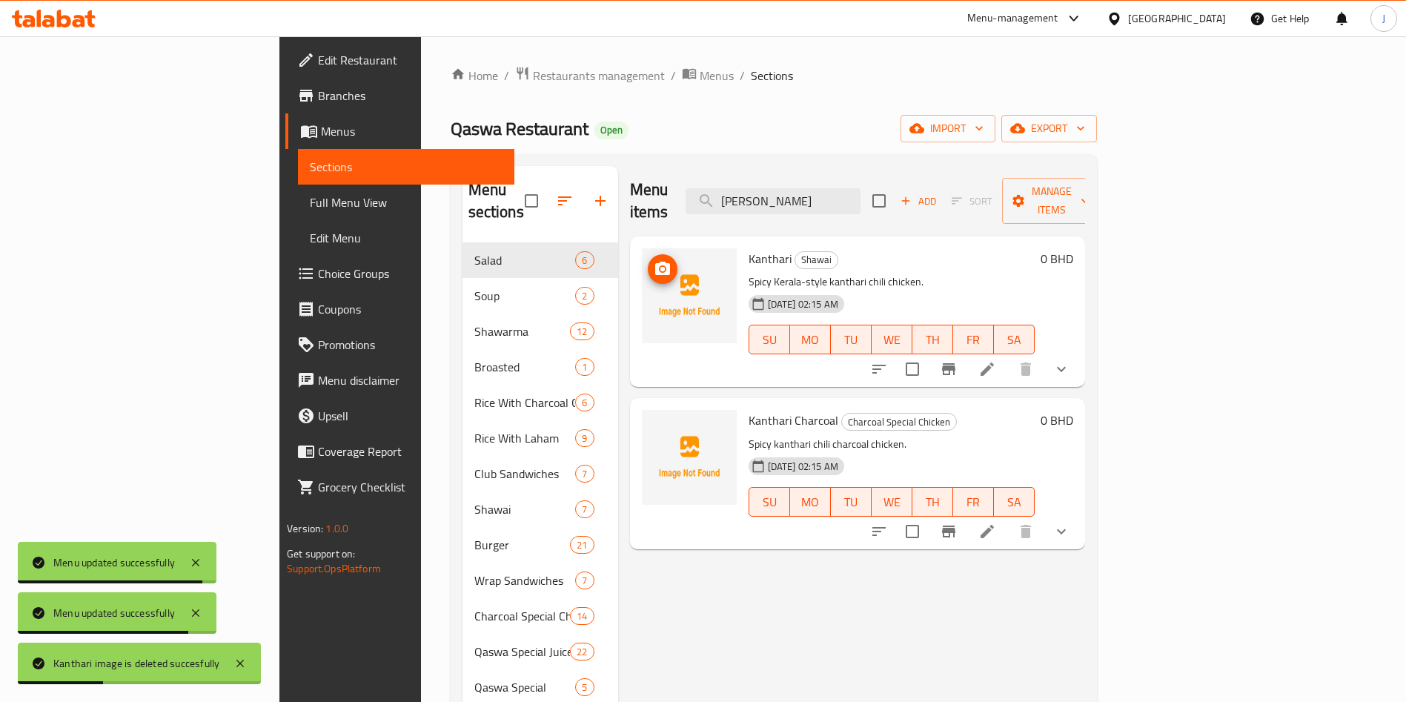
click at [642, 256] on img at bounding box center [689, 295] width 95 height 95
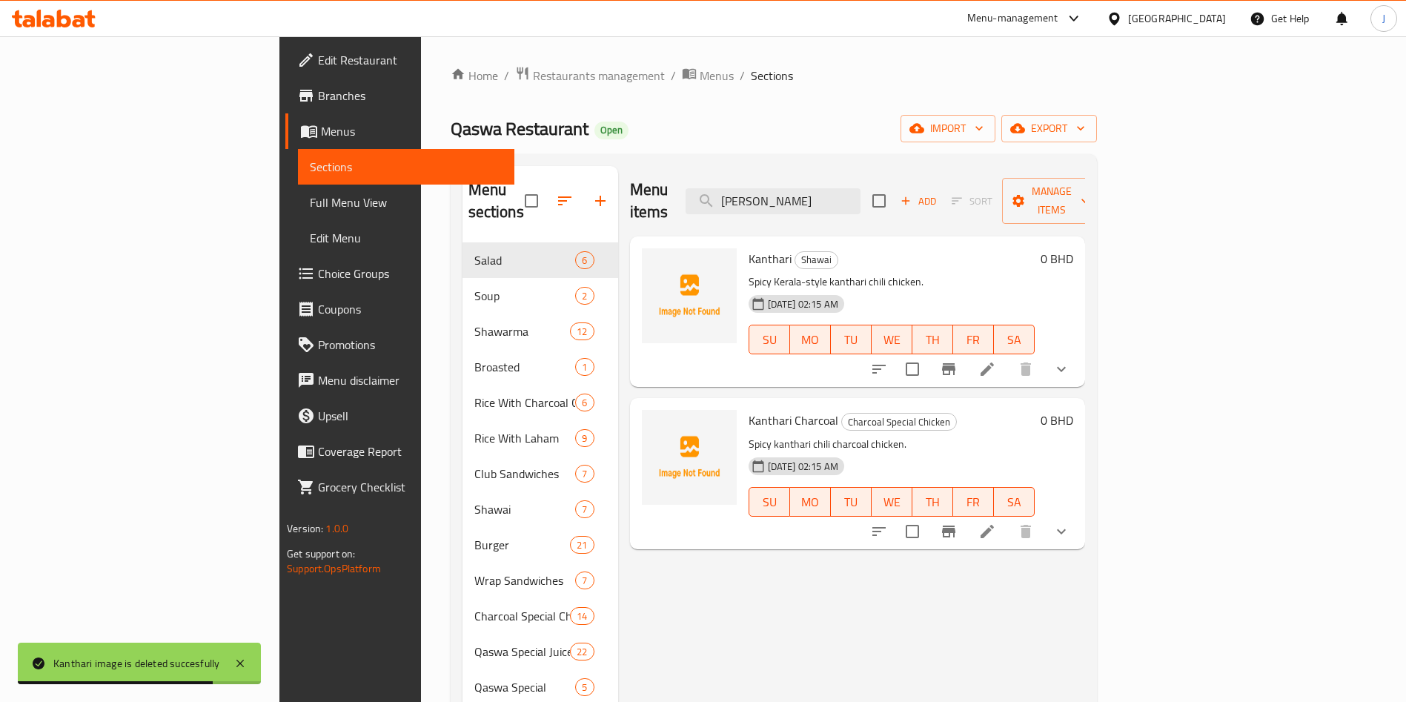
click at [310, 240] on span "Edit Menu" at bounding box center [406, 238] width 193 height 18
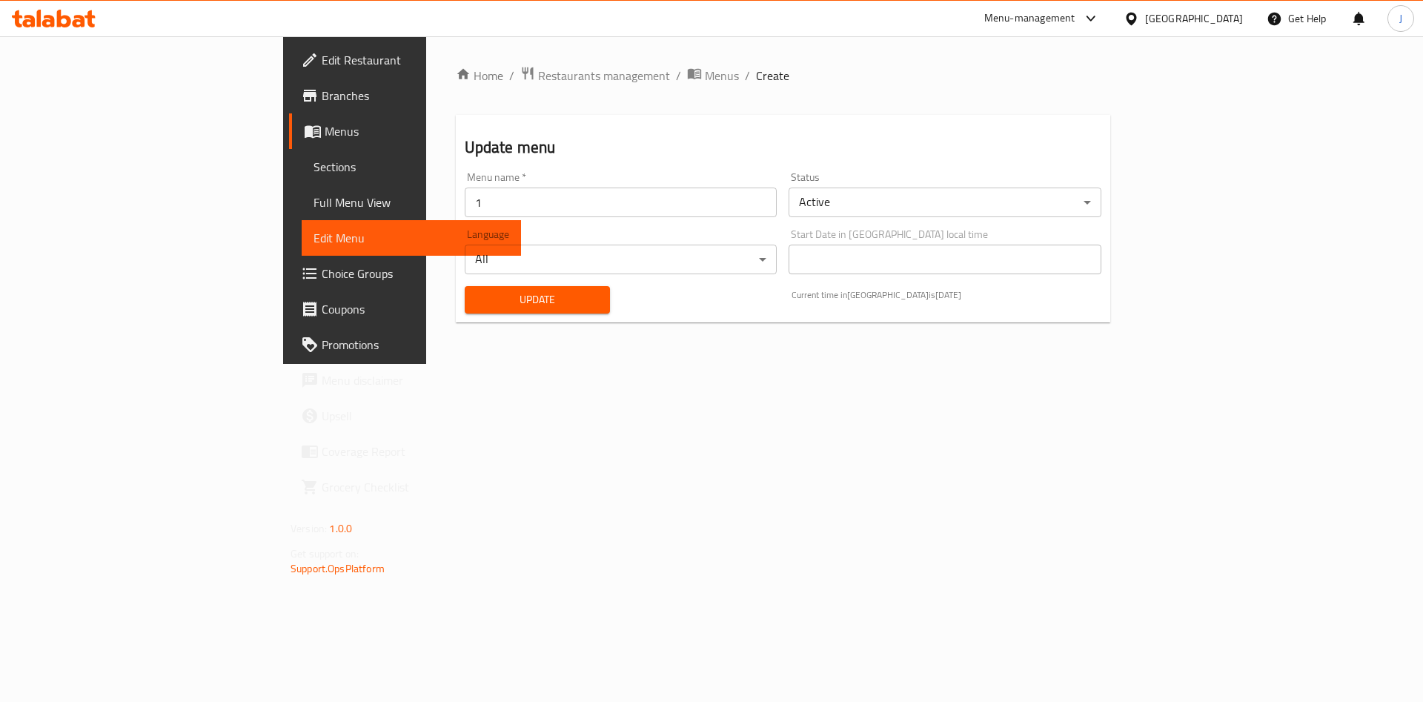
click at [465, 286] on button "Update" at bounding box center [538, 299] width 146 height 27
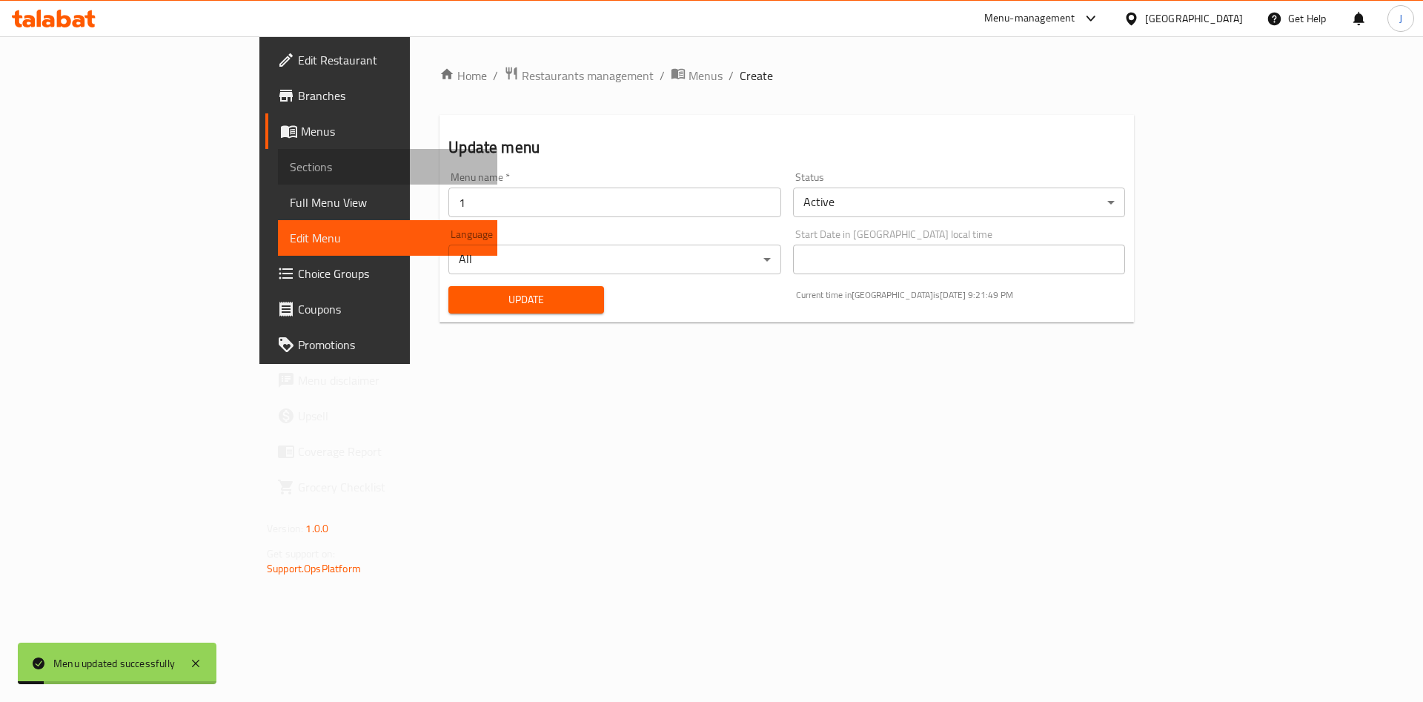
click at [278, 179] on link "Sections" at bounding box center [387, 167] width 219 height 36
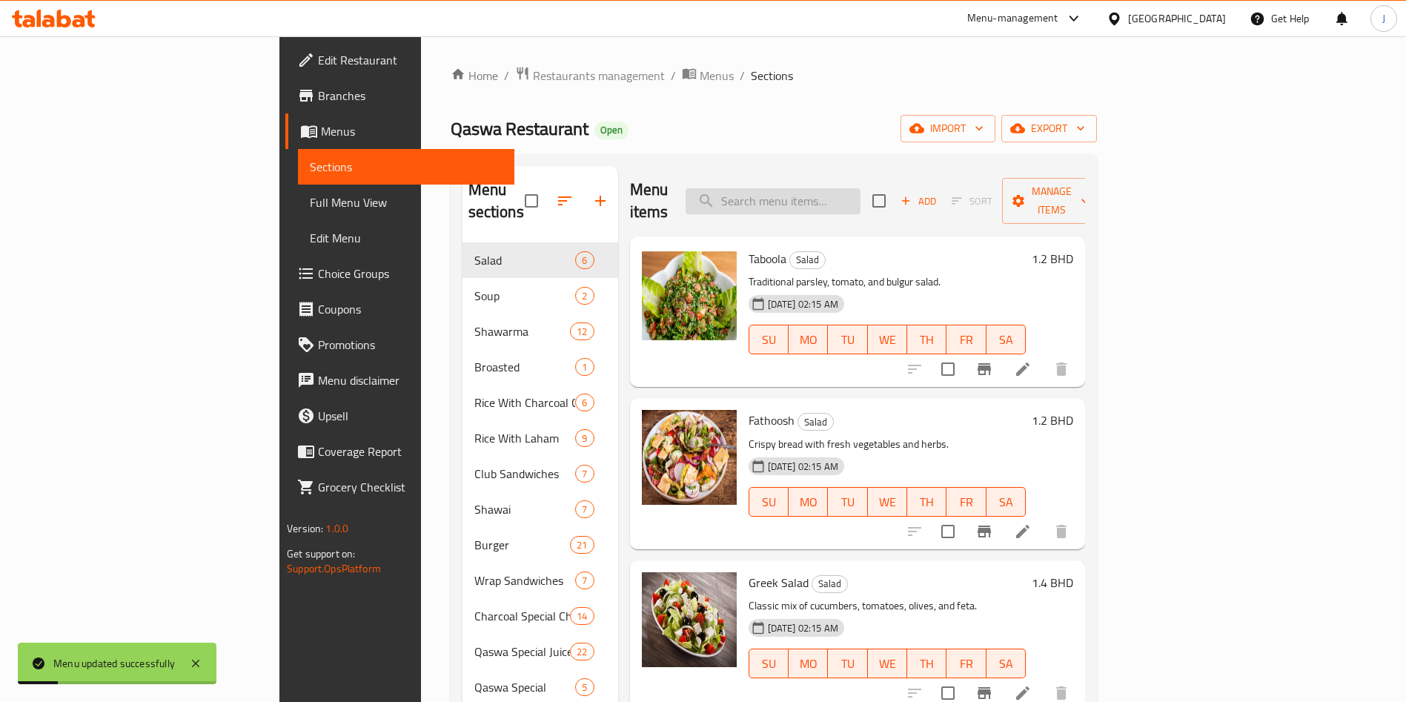
click at [851, 188] on input "search" at bounding box center [773, 201] width 175 height 26
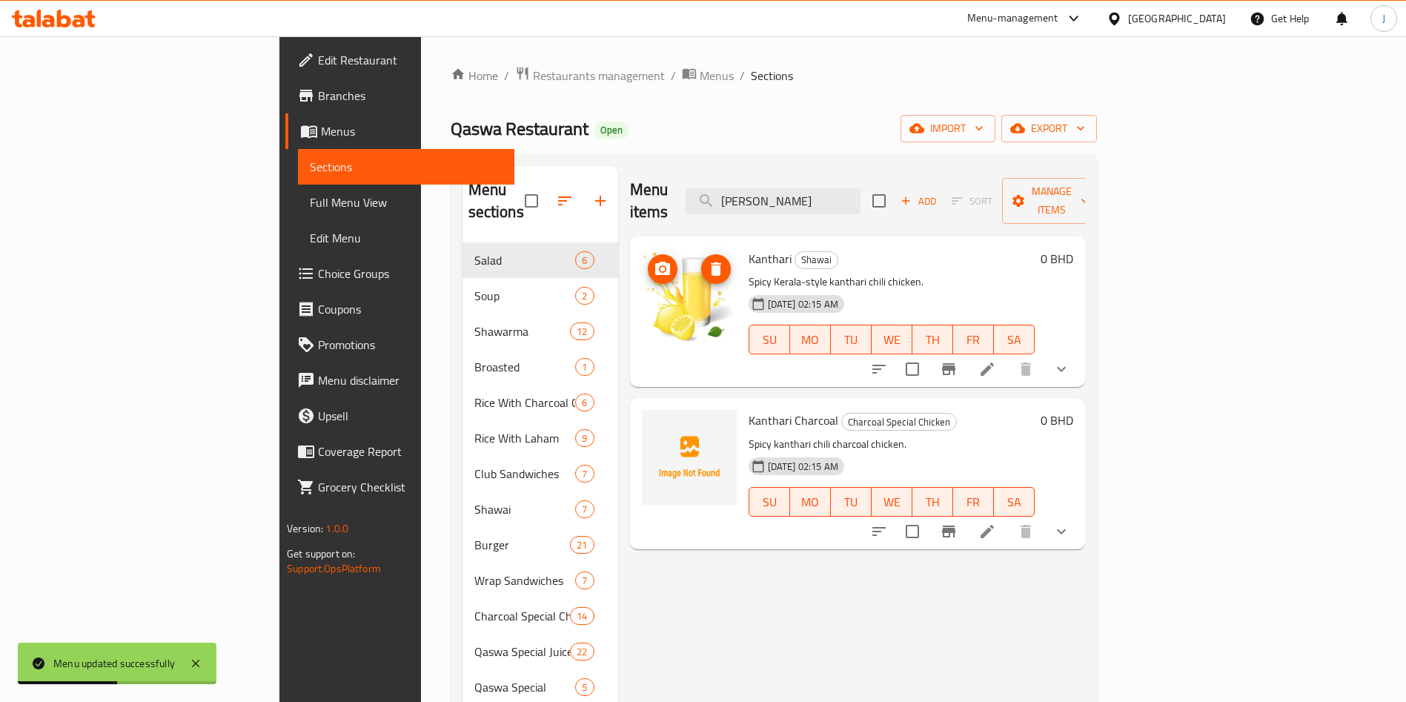
type input "kanth"
click at [660, 267] on circle "upload picture" at bounding box center [662, 269] width 4 height 4
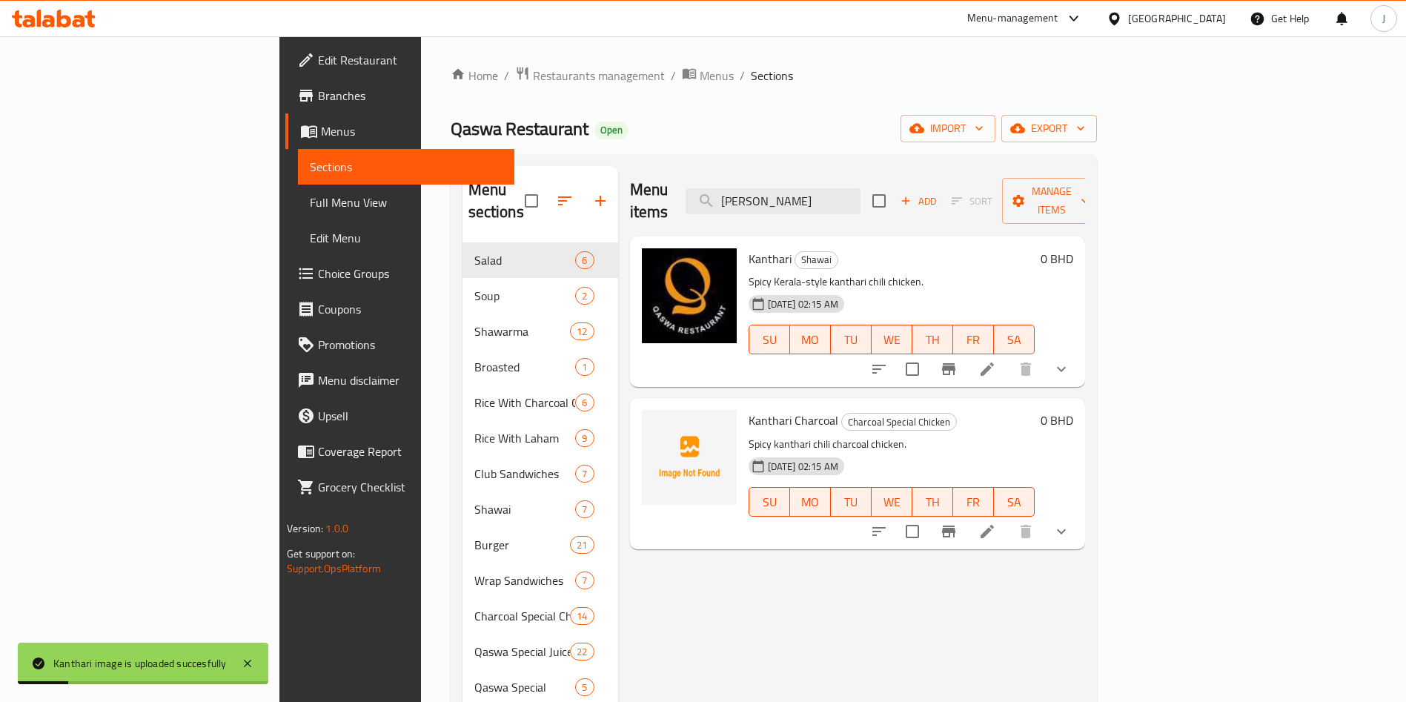
click at [310, 240] on span "Edit Menu" at bounding box center [406, 238] width 193 height 18
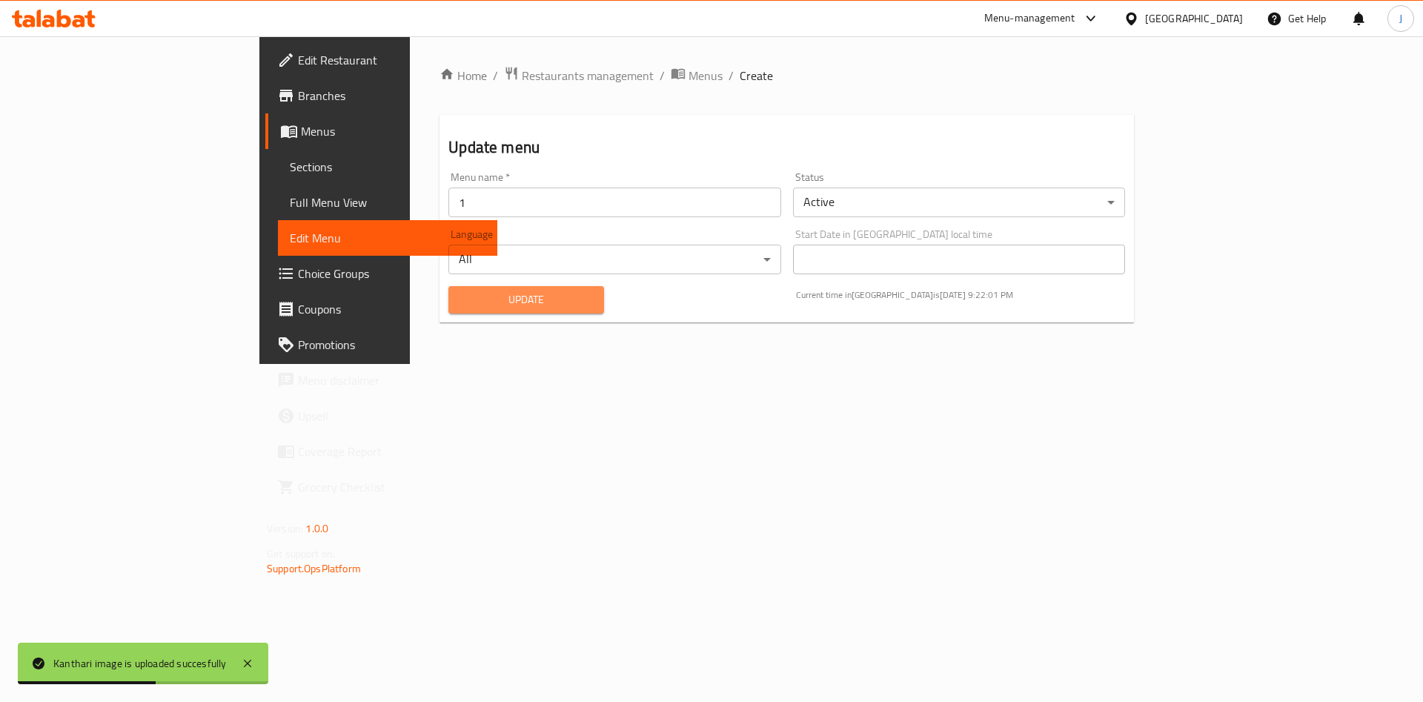
click at [460, 308] on span "Update" at bounding box center [526, 300] width 132 height 19
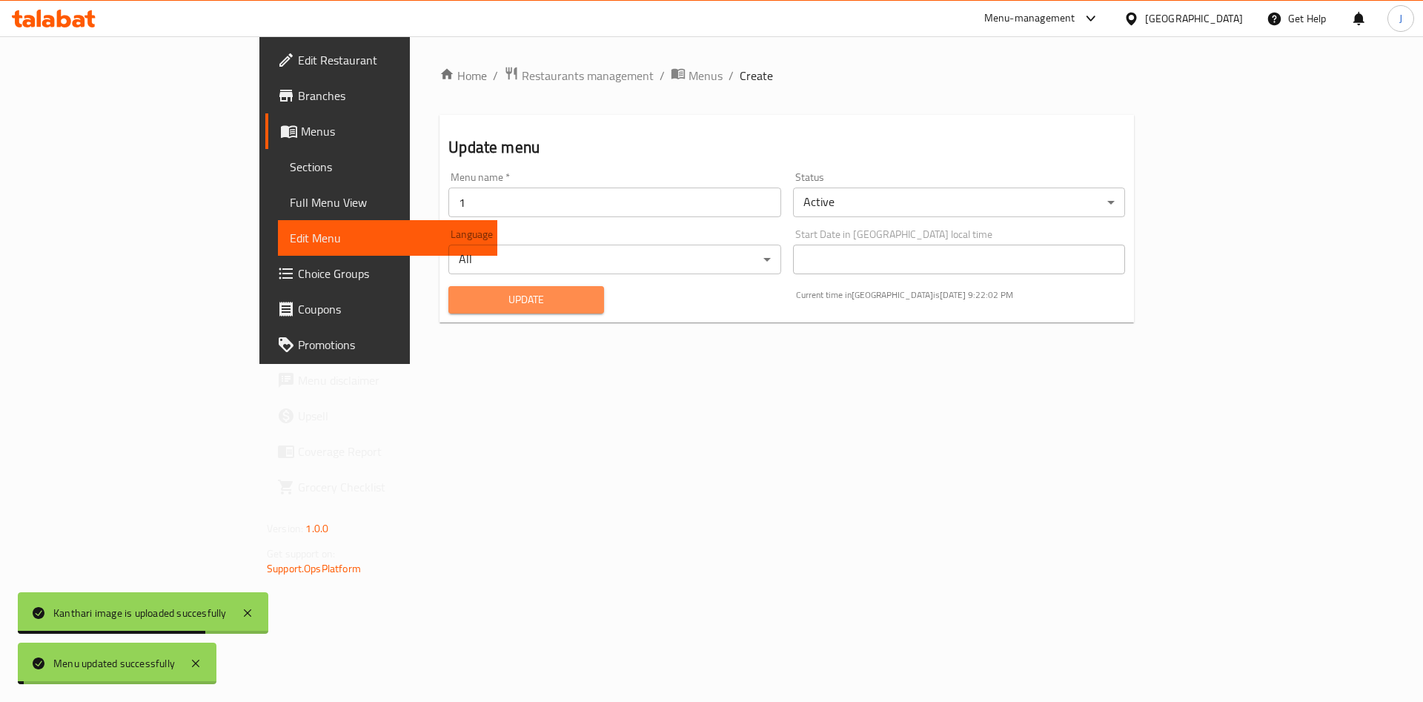
click at [460, 308] on span "Update" at bounding box center [526, 300] width 132 height 19
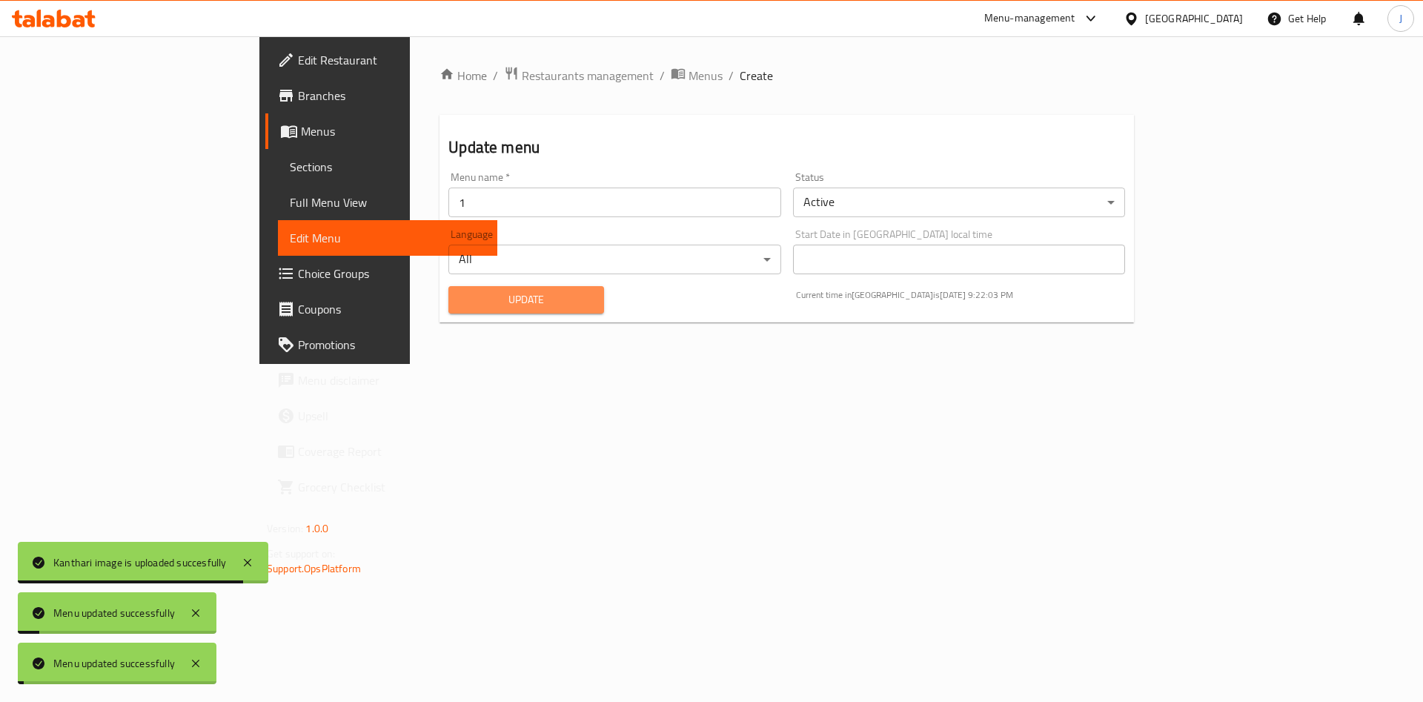
click at [460, 308] on span "Update" at bounding box center [526, 300] width 132 height 19
